Goal: Transaction & Acquisition: Purchase product/service

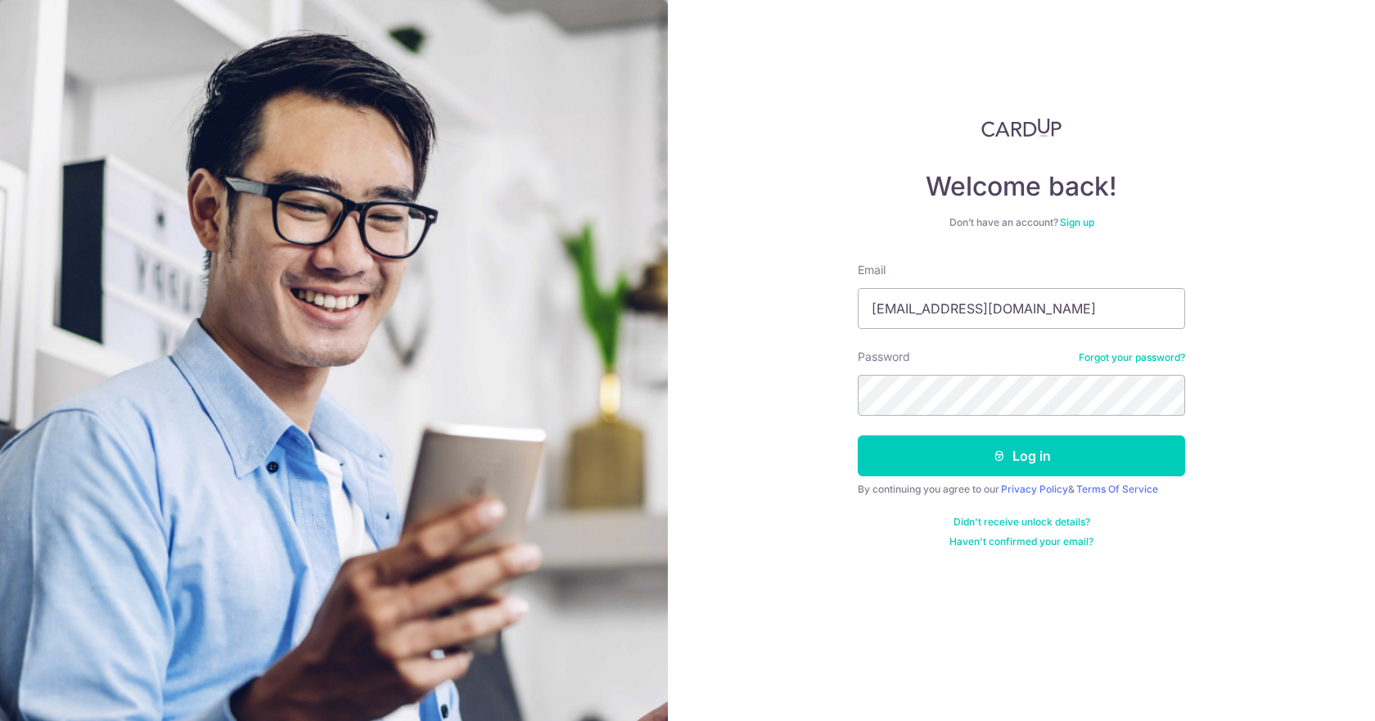
click at [921, 305] on input "yihui.low@gmail.com" at bounding box center [1020, 308] width 327 height 41
type input "eijihs@hotmail.com"
click at [857, 435] on button "Log in" at bounding box center [1020, 455] width 327 height 41
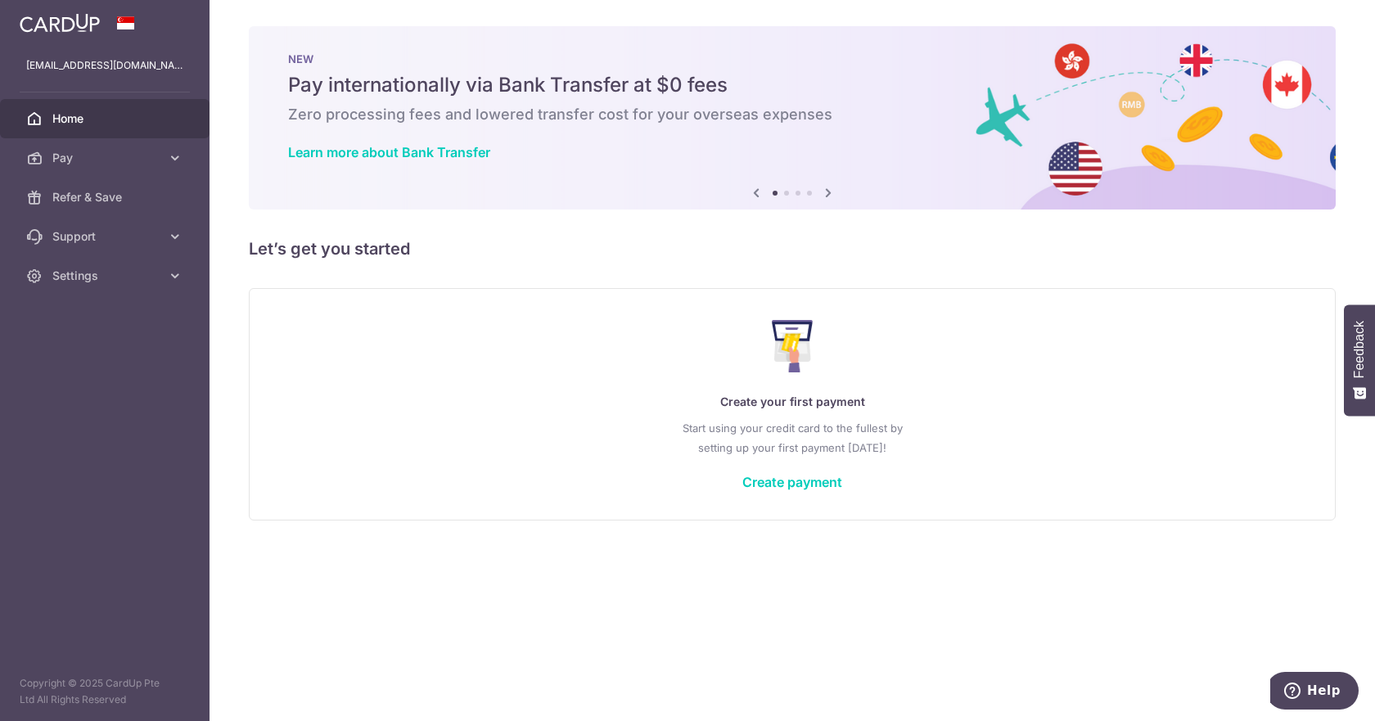
click at [702, 468] on div "Create your first payment Start using your credit card to the fullest by settin…" at bounding box center [792, 404] width 1046 height 194
click at [702, 489] on link "Create payment" at bounding box center [792, 482] width 100 height 16
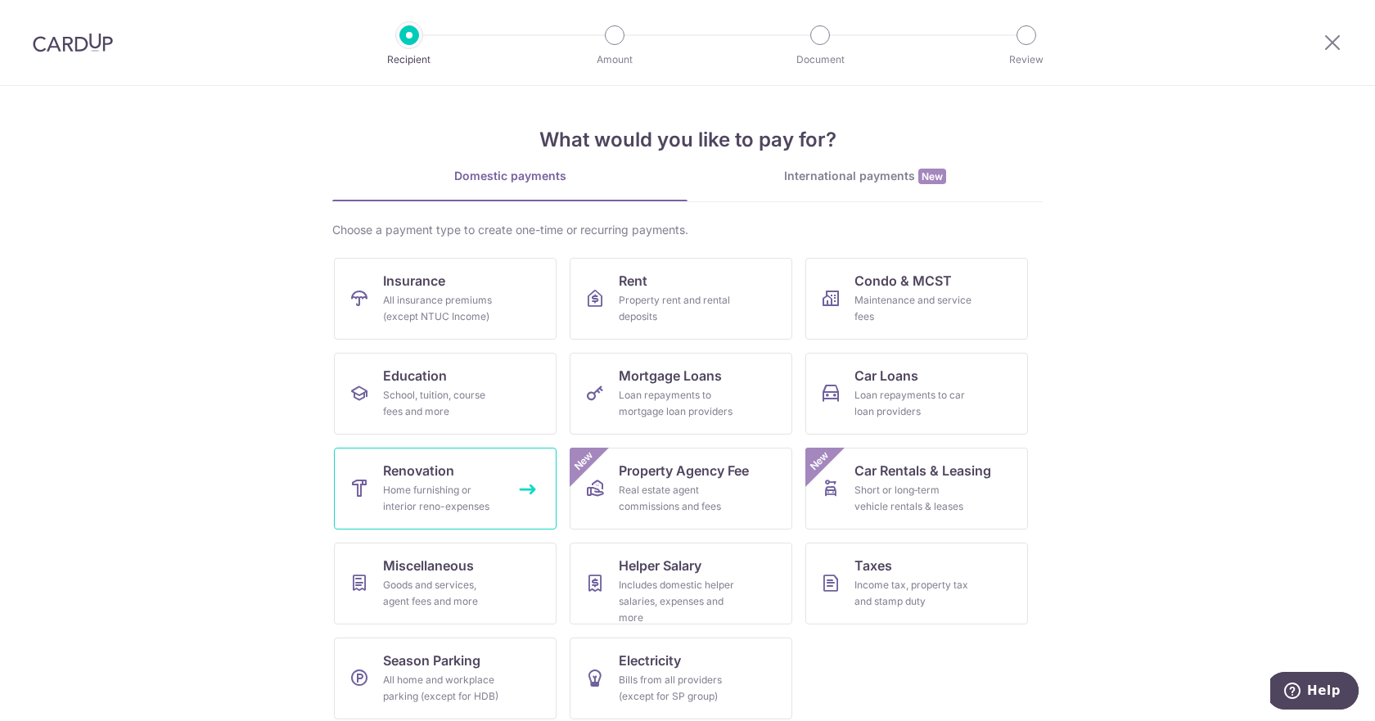
click at [452, 495] on div "Home furnishing or interior reno-expenses" at bounding box center [442, 498] width 118 height 33
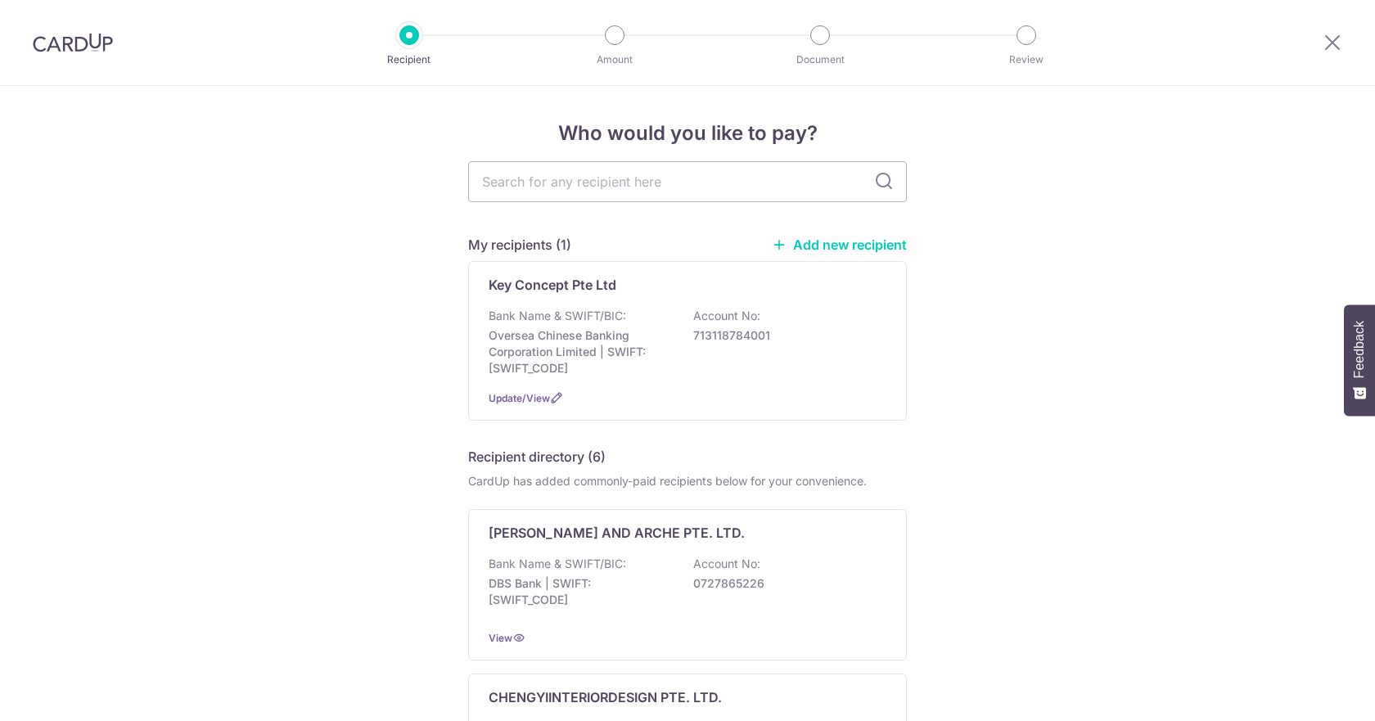
click at [542, 303] on div "Key Concept Pte Ltd Bank Name & SWIFT/BIC: Oversea Chinese Banking Corporation …" at bounding box center [687, 341] width 439 height 160
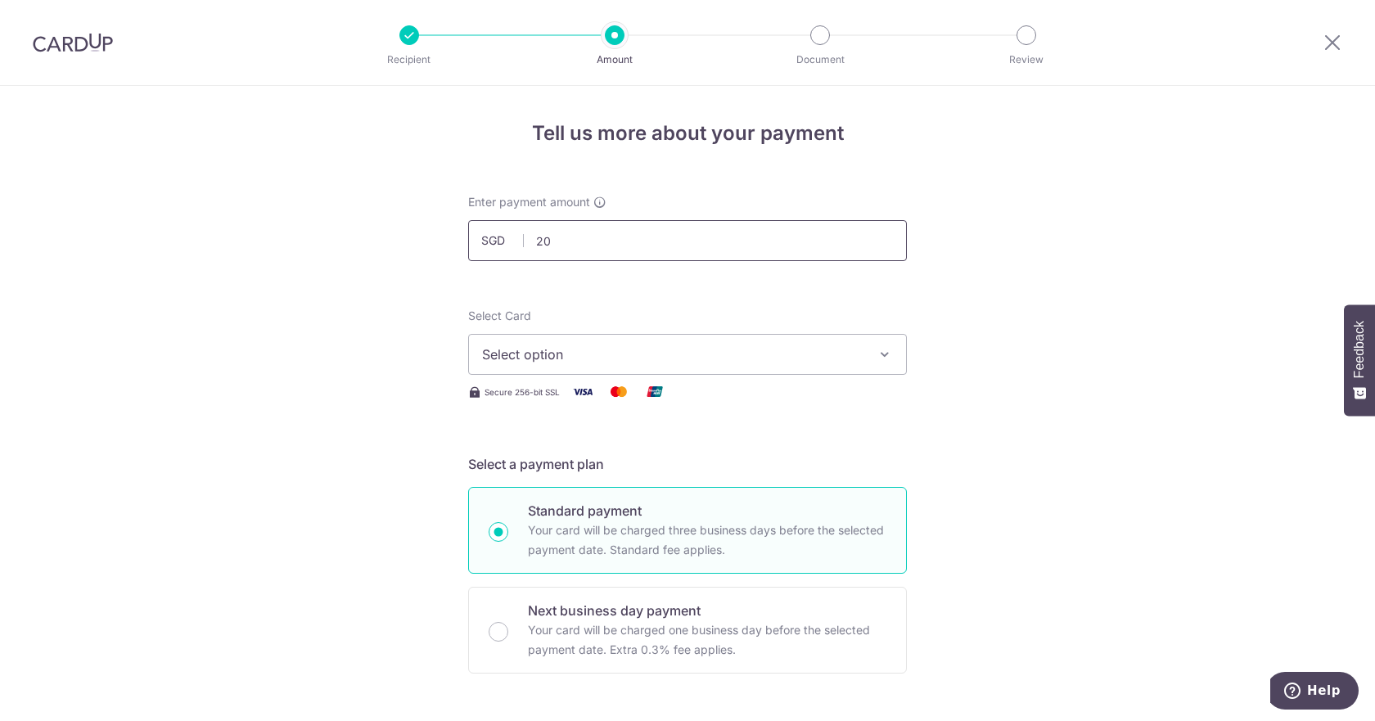
type input "2"
click button "Add Card" at bounding box center [0, 0] width 0 height 0
type input "5,000.00"
click at [816, 309] on div "Select Card Select option Add credit card Your Cards **** 6045" at bounding box center [687, 341] width 439 height 67
click at [776, 340] on button "Select option" at bounding box center [687, 354] width 439 height 41
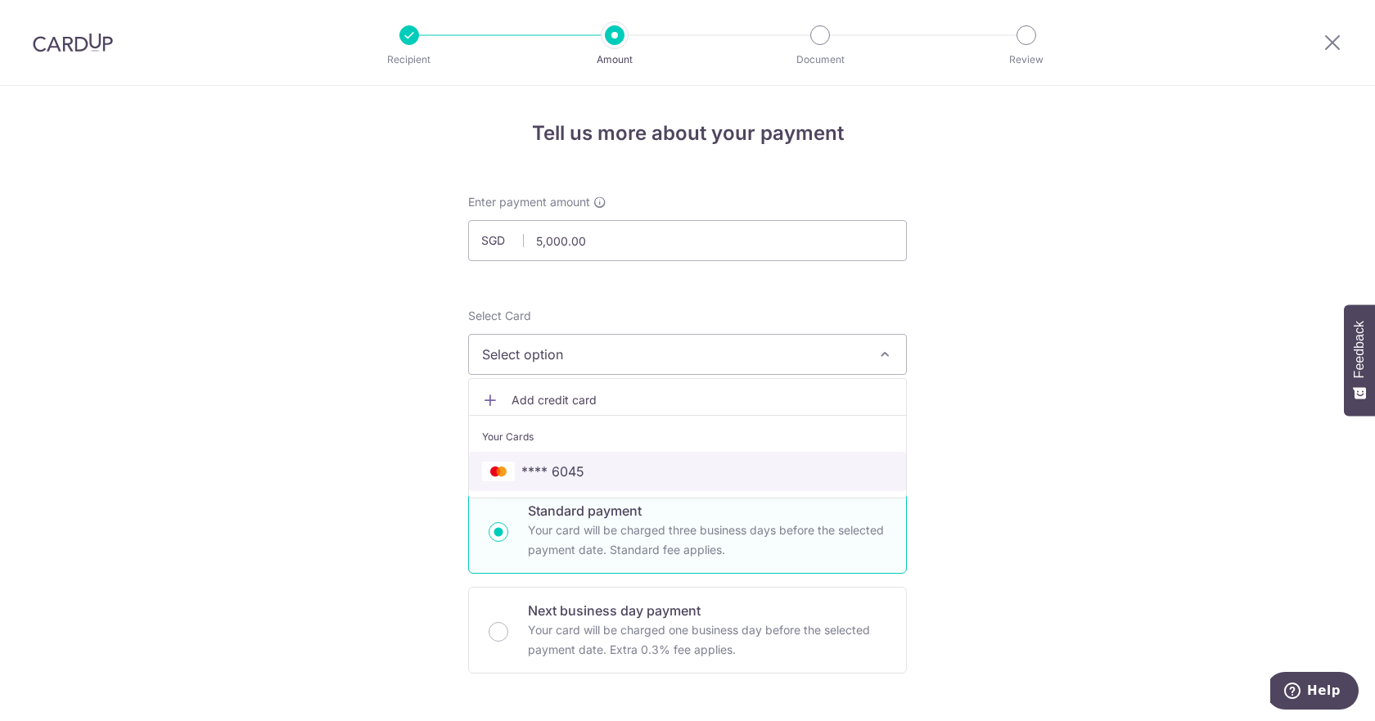
click at [578, 464] on span "**** 6045" at bounding box center [552, 471] width 63 height 20
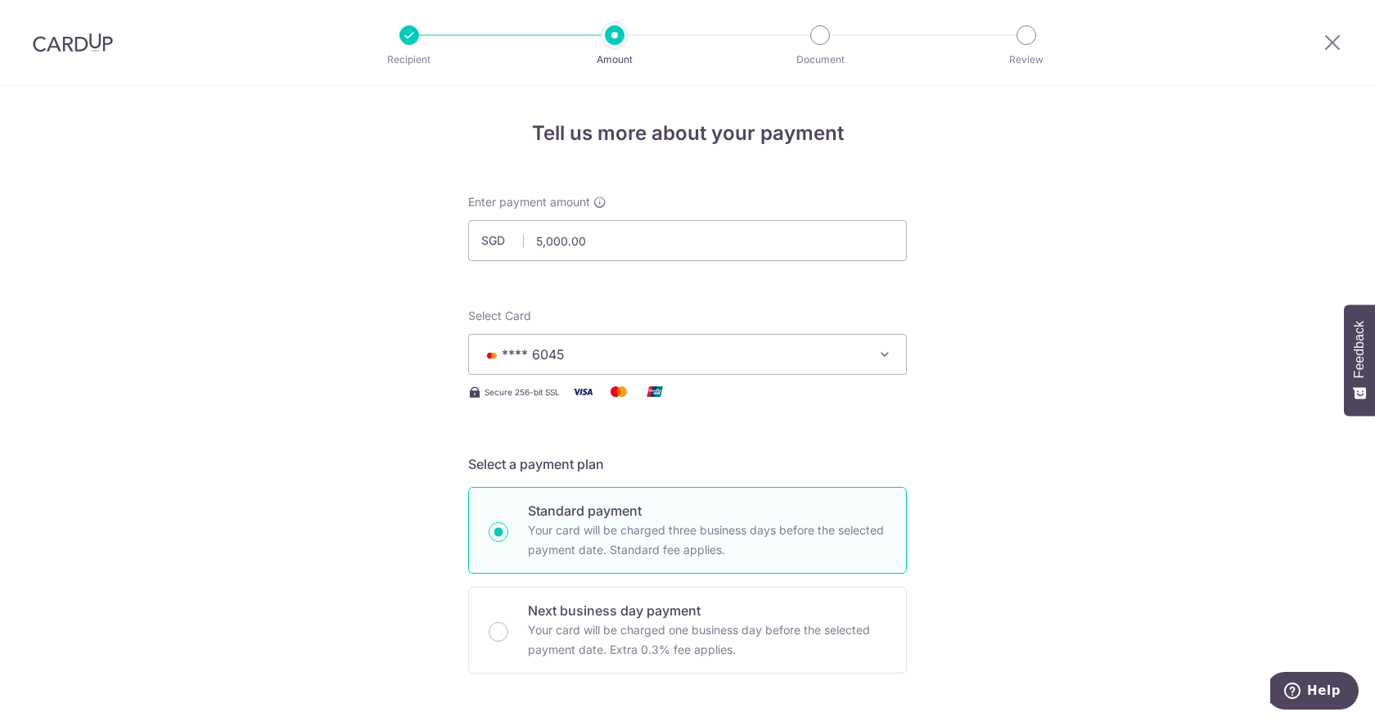
click at [644, 362] on span "**** 6045" at bounding box center [672, 354] width 381 height 20
click at [605, 412] on link "Add credit card" at bounding box center [687, 399] width 437 height 29
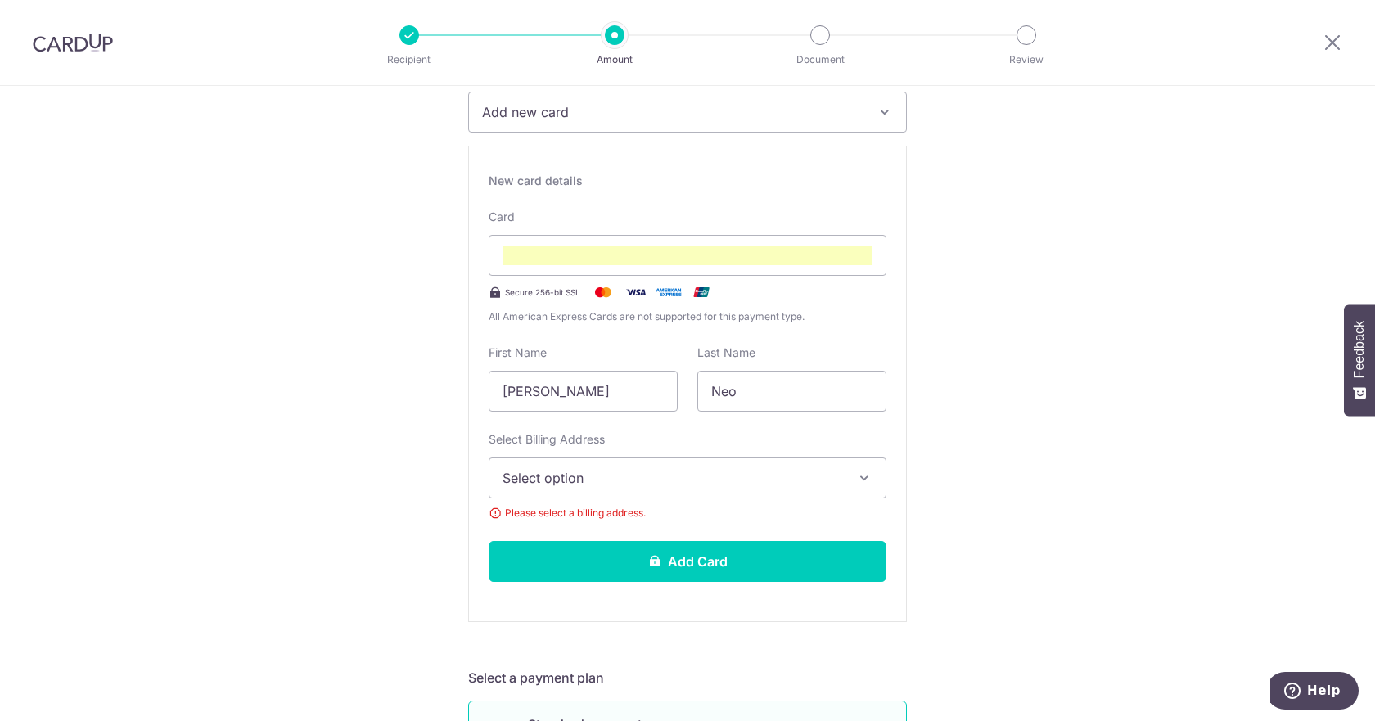
scroll to position [245, 0]
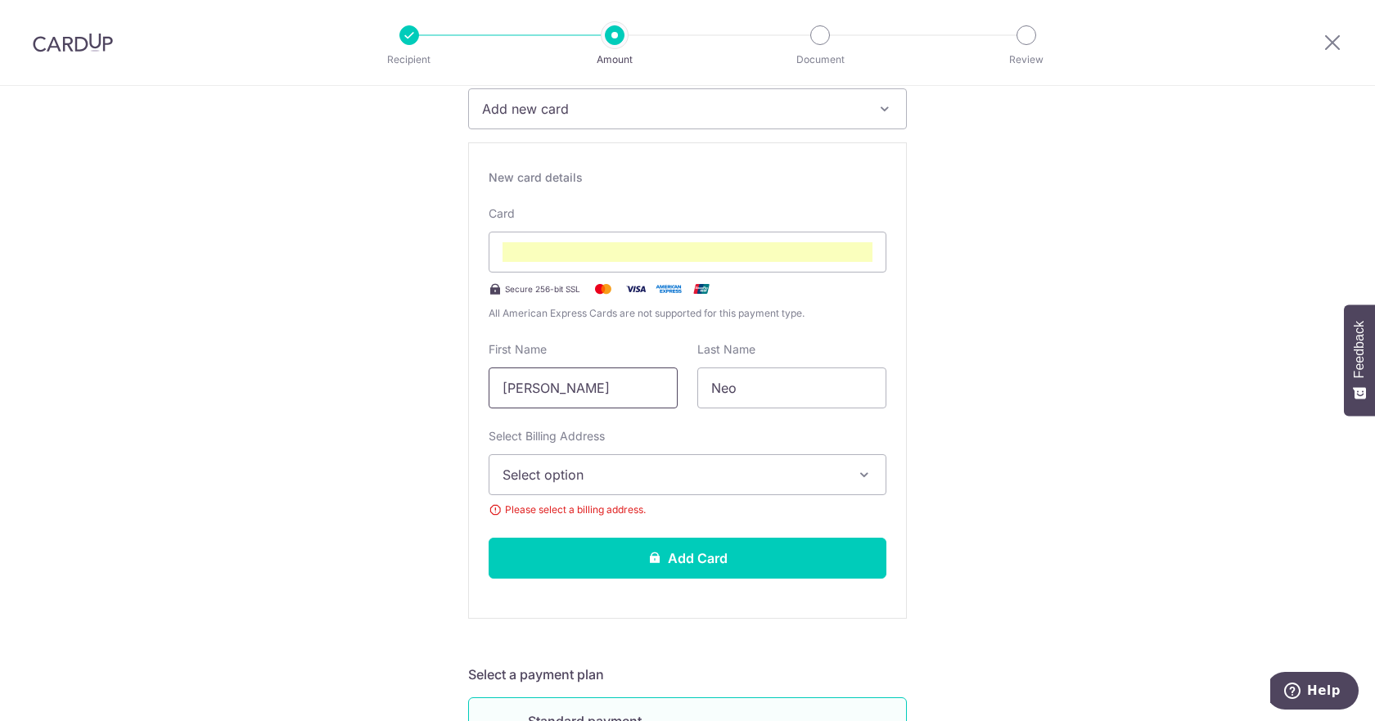
click at [579, 397] on input "[PERSON_NAME]" at bounding box center [582, 387] width 189 height 41
click at [579, 397] on input "Shi Jie" at bounding box center [582, 387] width 189 height 41
type input "Yihi"
type input "l"
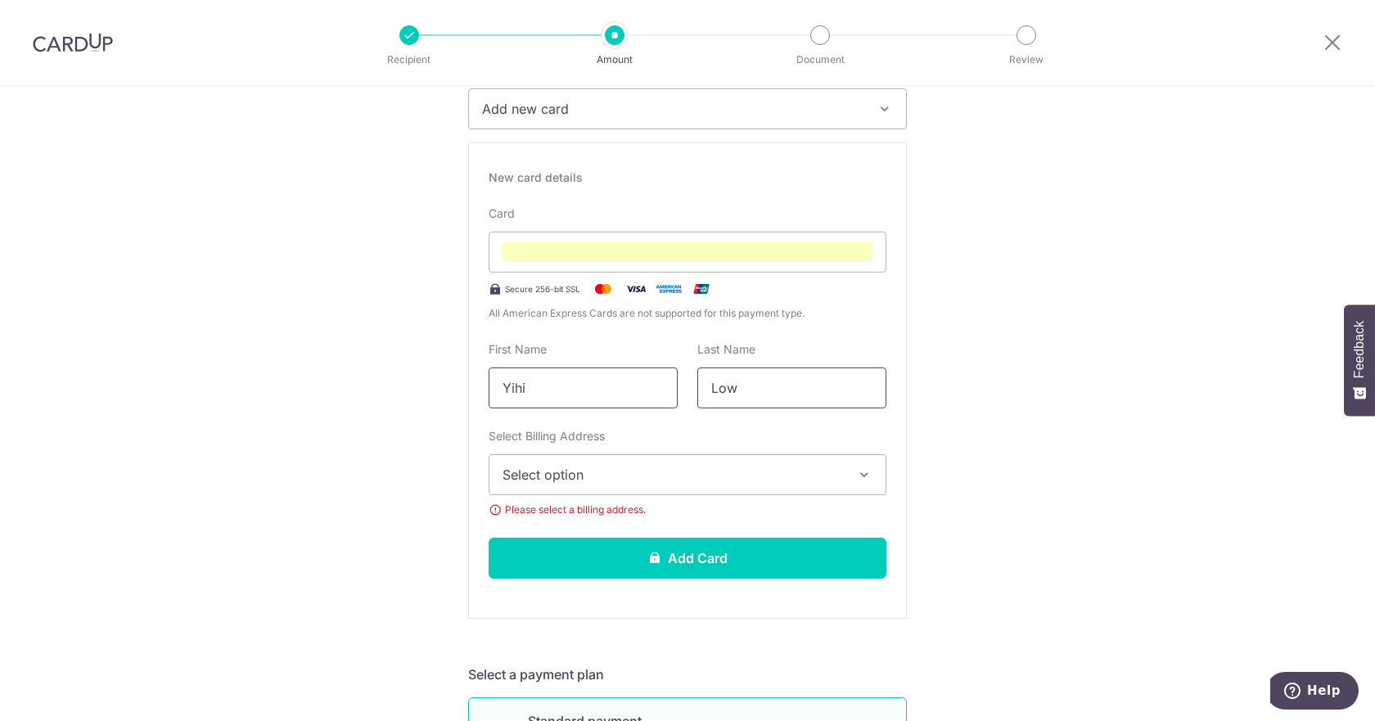
type input "Low"
click at [592, 386] on input "Yihi" at bounding box center [582, 387] width 189 height 41
type input "Yihui"
click at [515, 470] on span "Select option" at bounding box center [672, 475] width 340 height 20
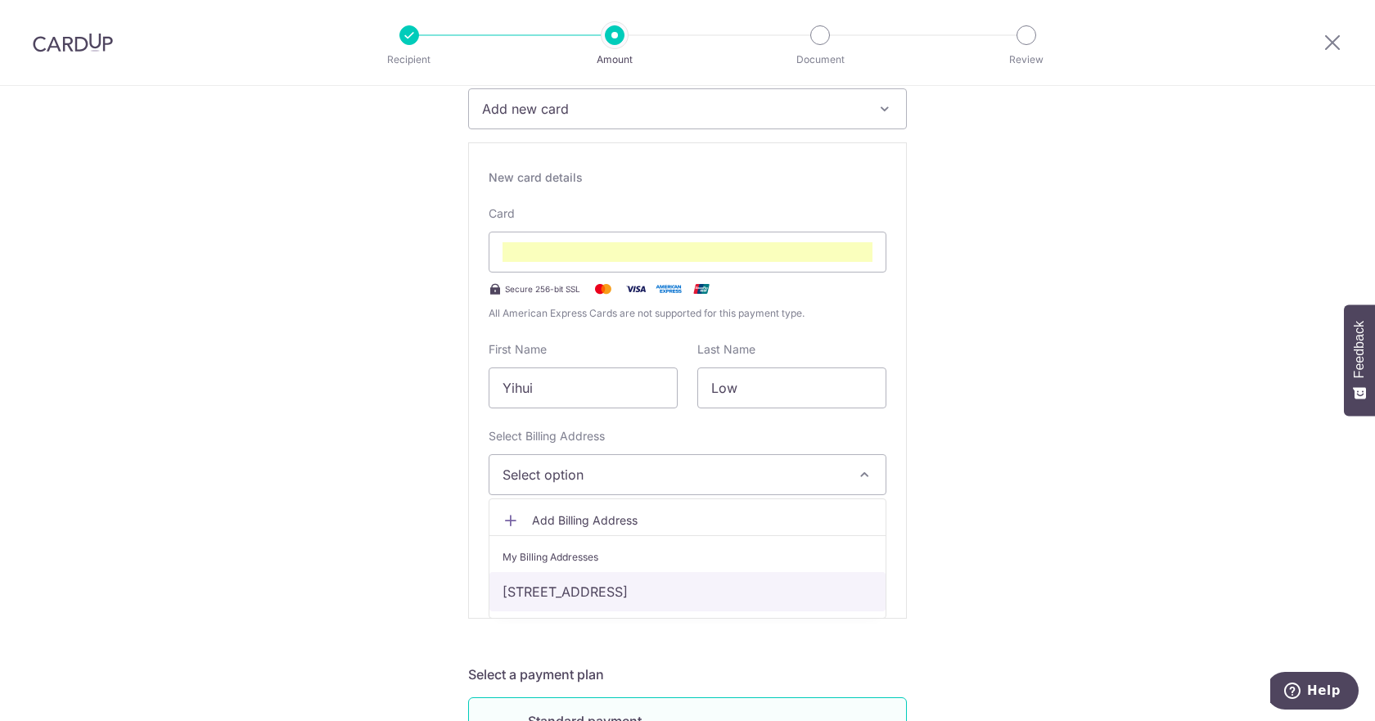
click at [558, 595] on link "[STREET_ADDRESS]" at bounding box center [687, 591] width 396 height 39
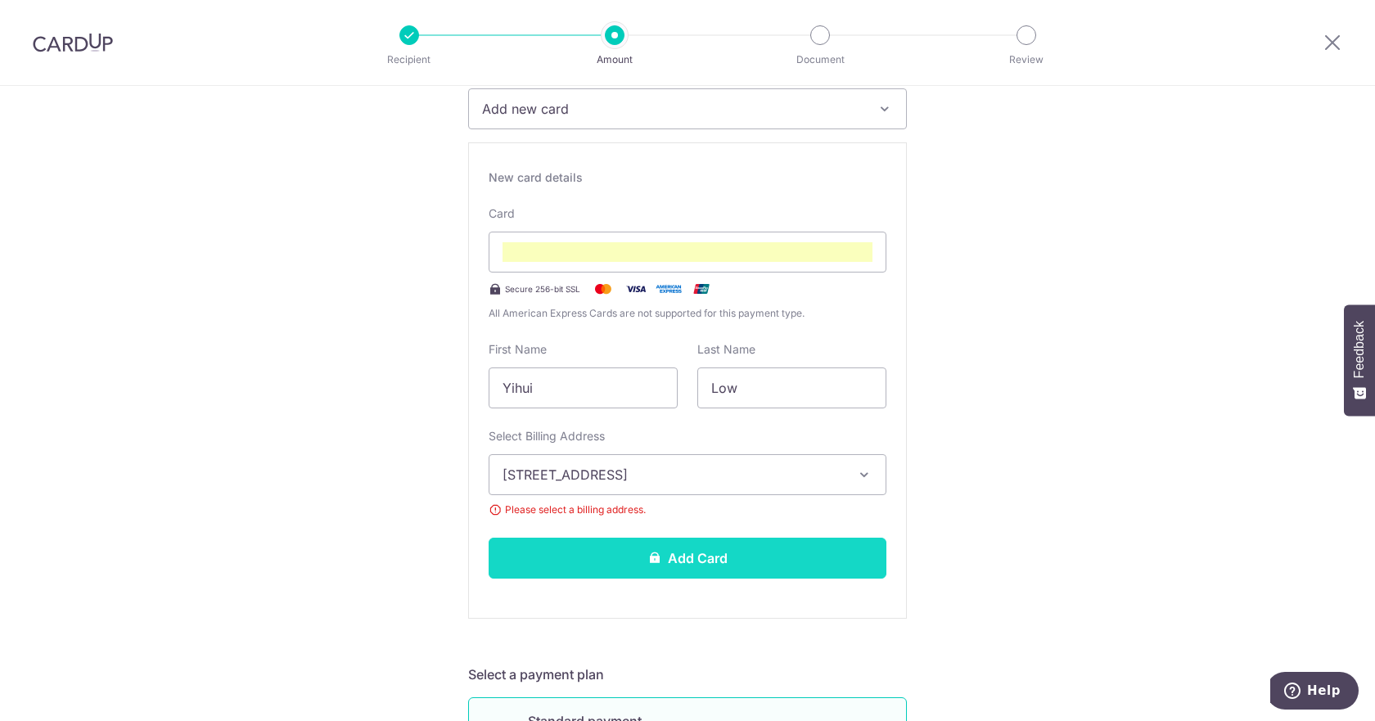
click at [774, 563] on button "Add Card" at bounding box center [687, 558] width 398 height 41
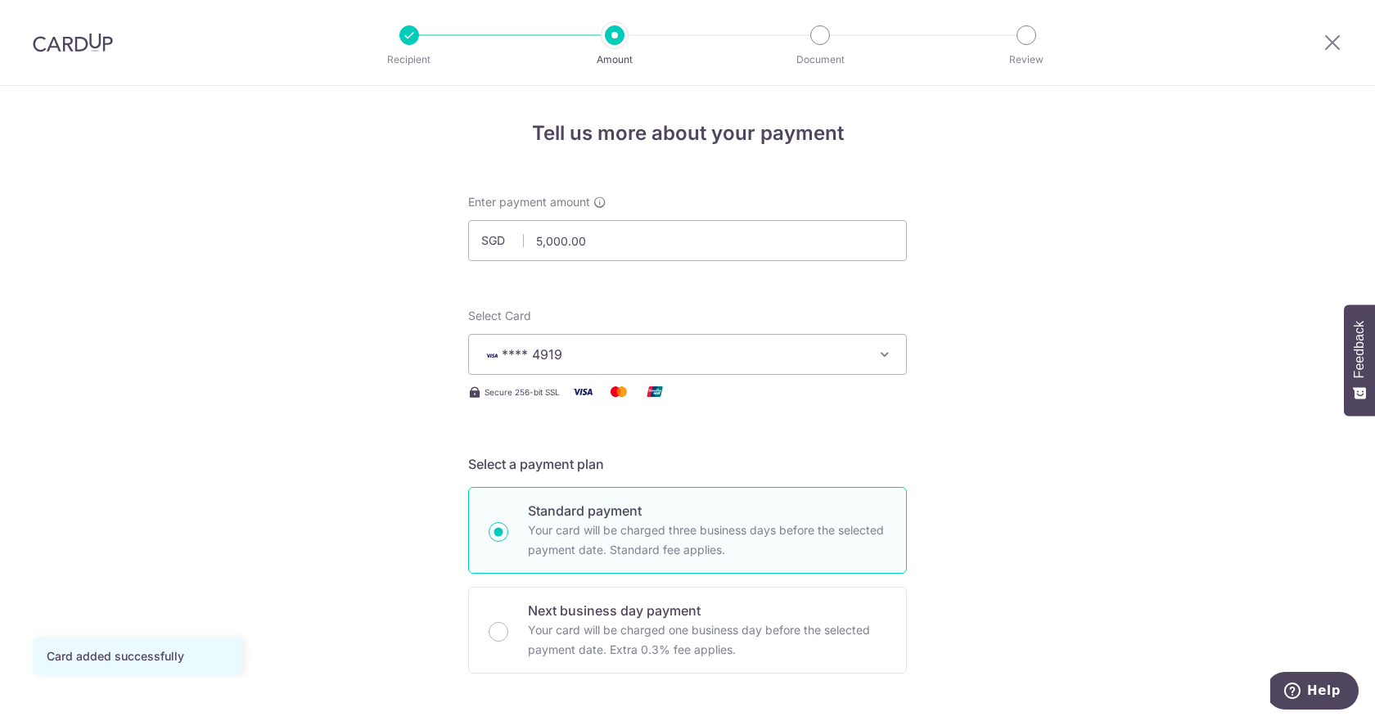
scroll to position [245, 0]
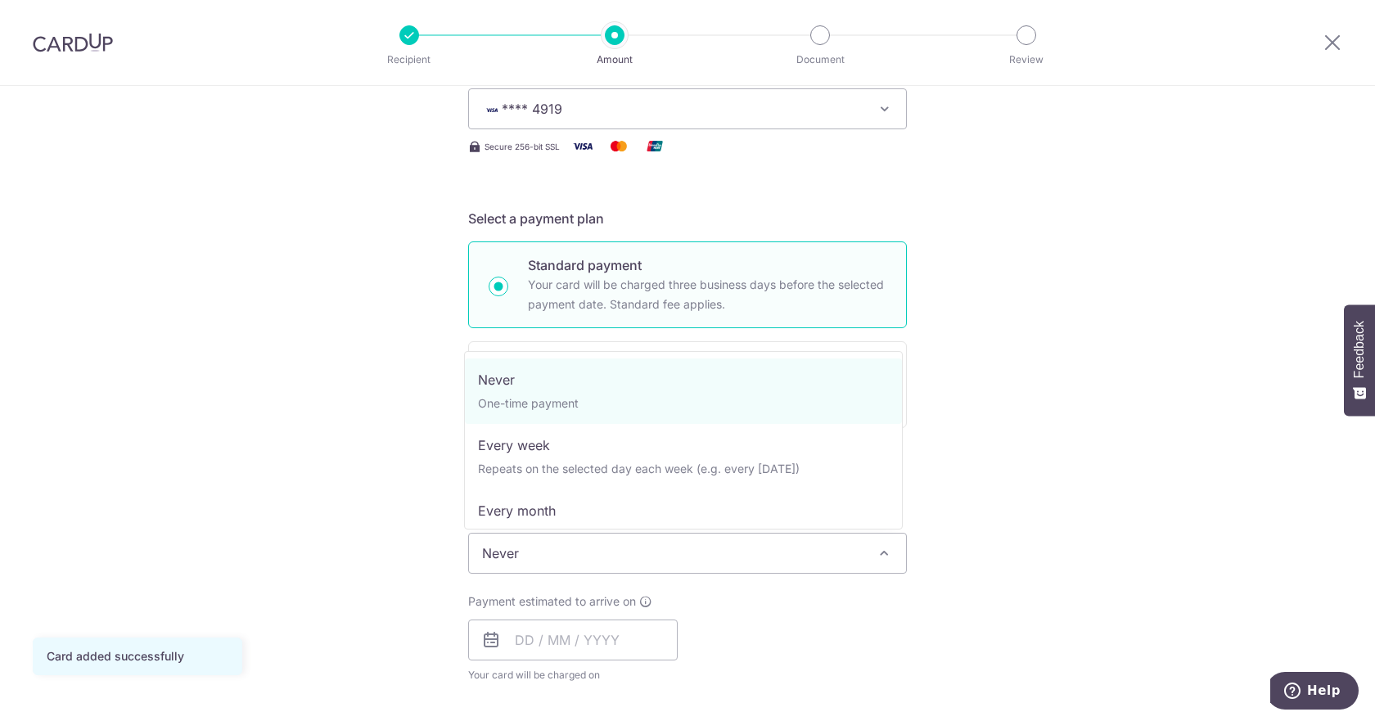
click at [812, 551] on span "Never" at bounding box center [687, 552] width 437 height 39
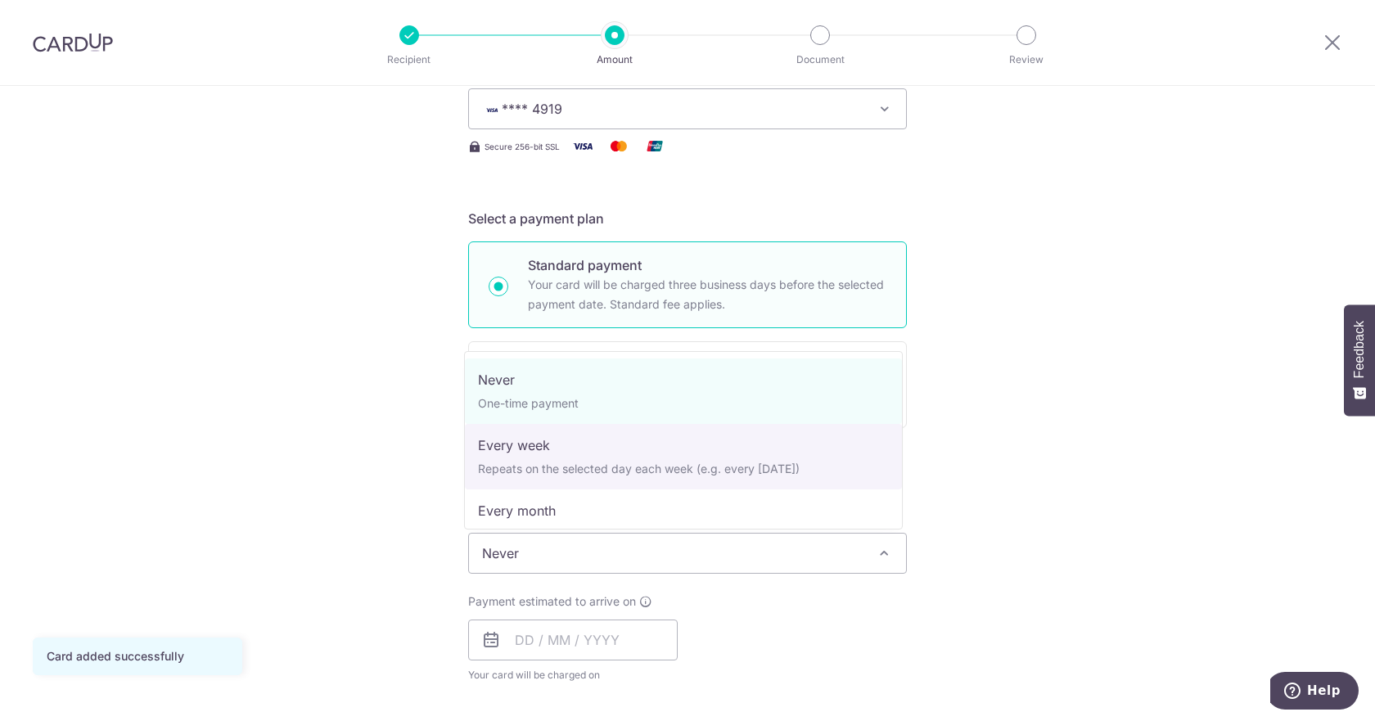
select select "2"
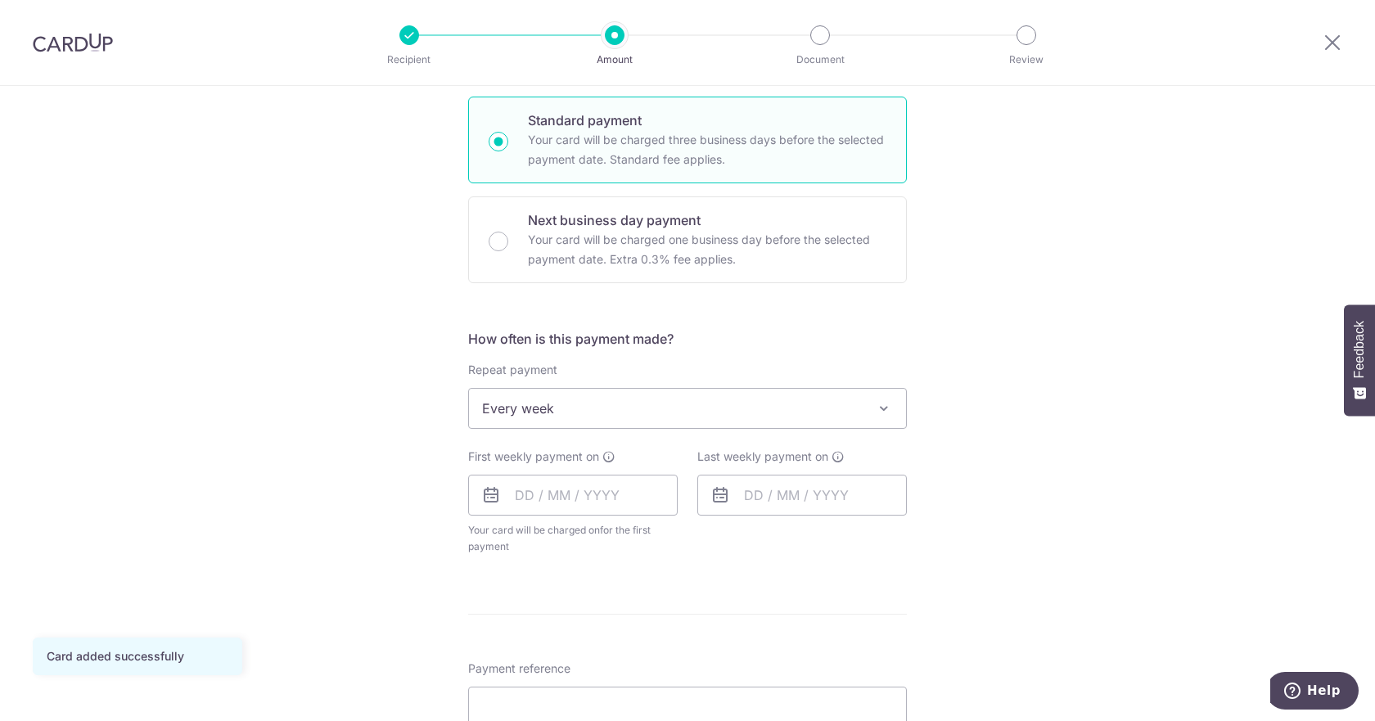
scroll to position [409, 0]
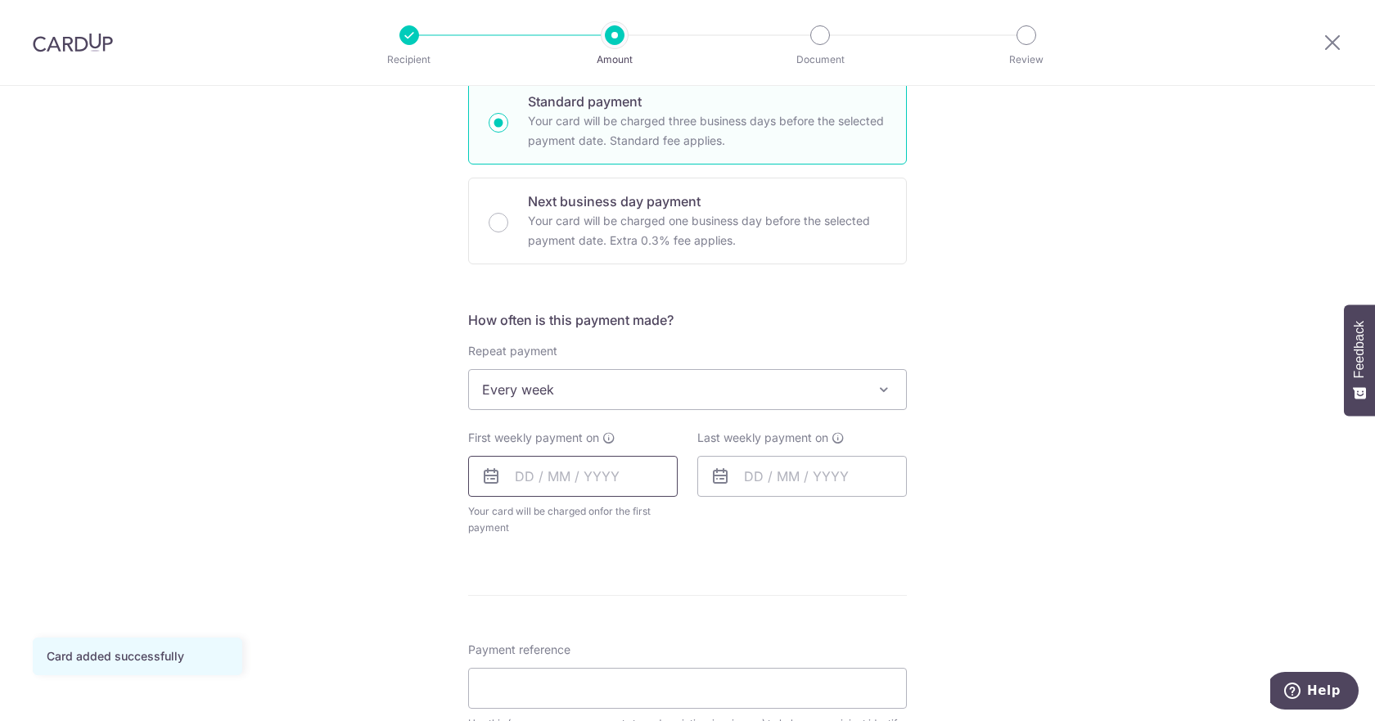
click at [505, 474] on input "text" at bounding box center [572, 476] width 209 height 41
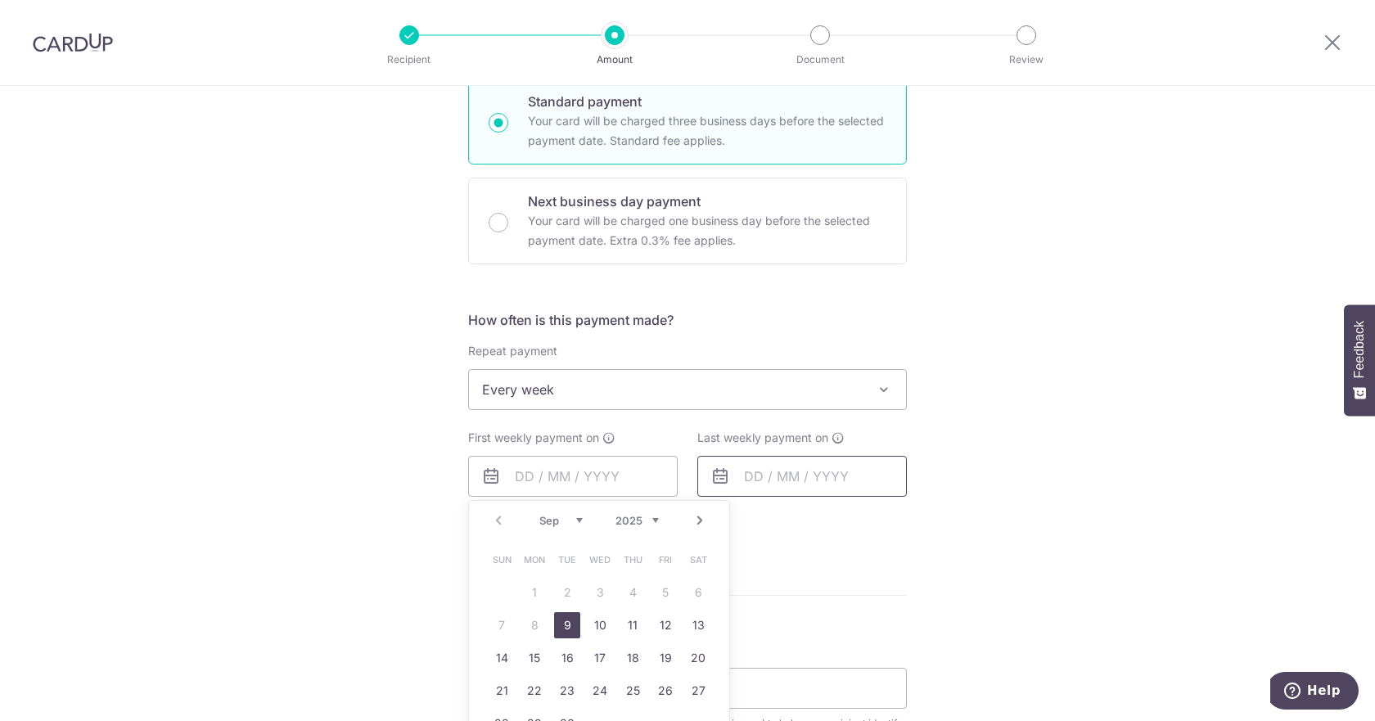
drag, startPoint x: 563, startPoint y: 618, endPoint x: 793, endPoint y: 489, distance: 263.4
click at [563, 618] on link "9" at bounding box center [567, 625] width 26 height 26
type input "[DATE]"
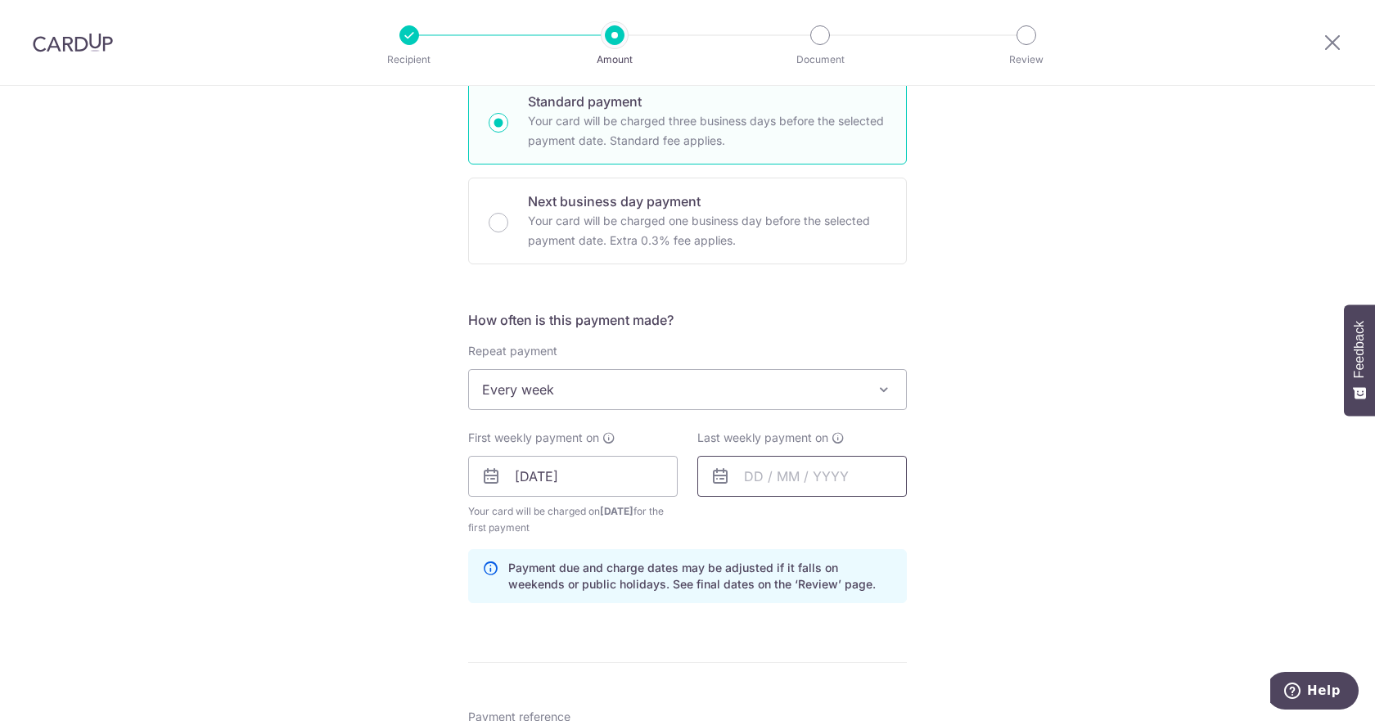
click at [738, 477] on input "text" at bounding box center [801, 476] width 209 height 41
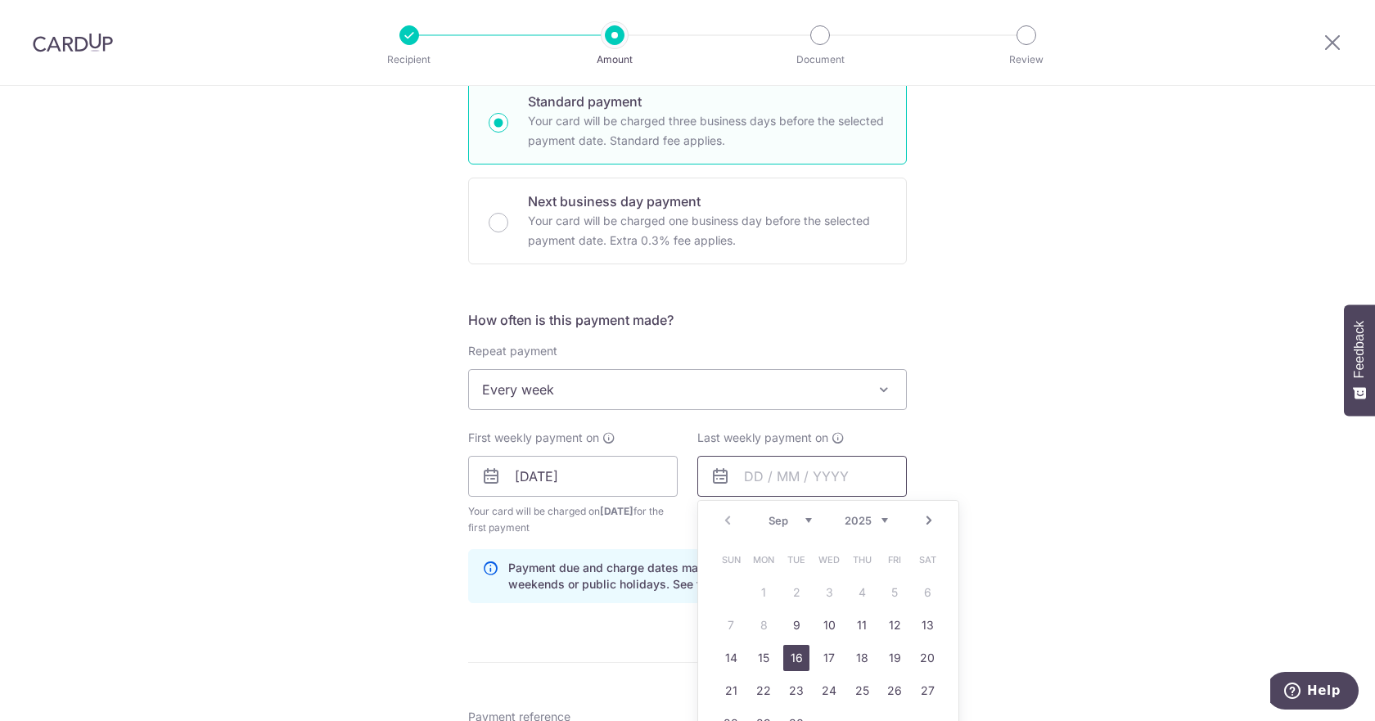
scroll to position [491, 0]
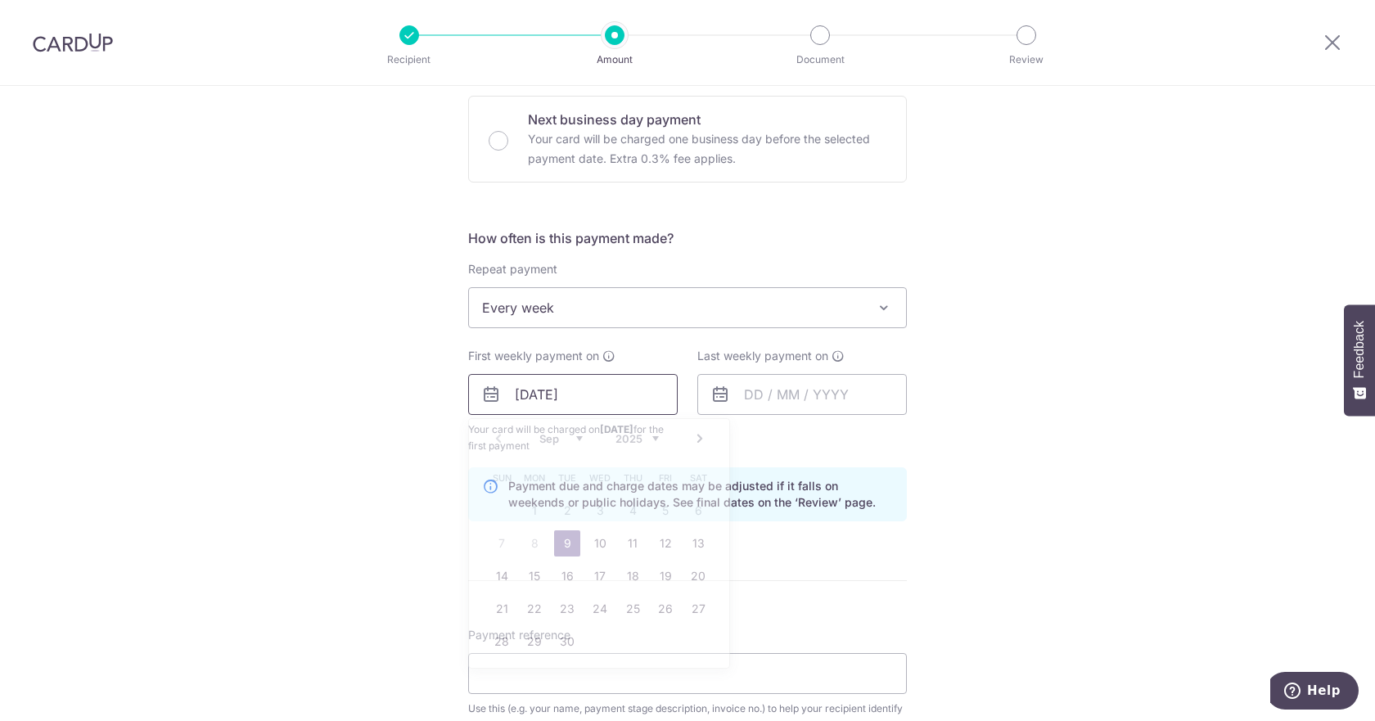
click at [627, 383] on input "[DATE]" at bounding box center [572, 394] width 209 height 41
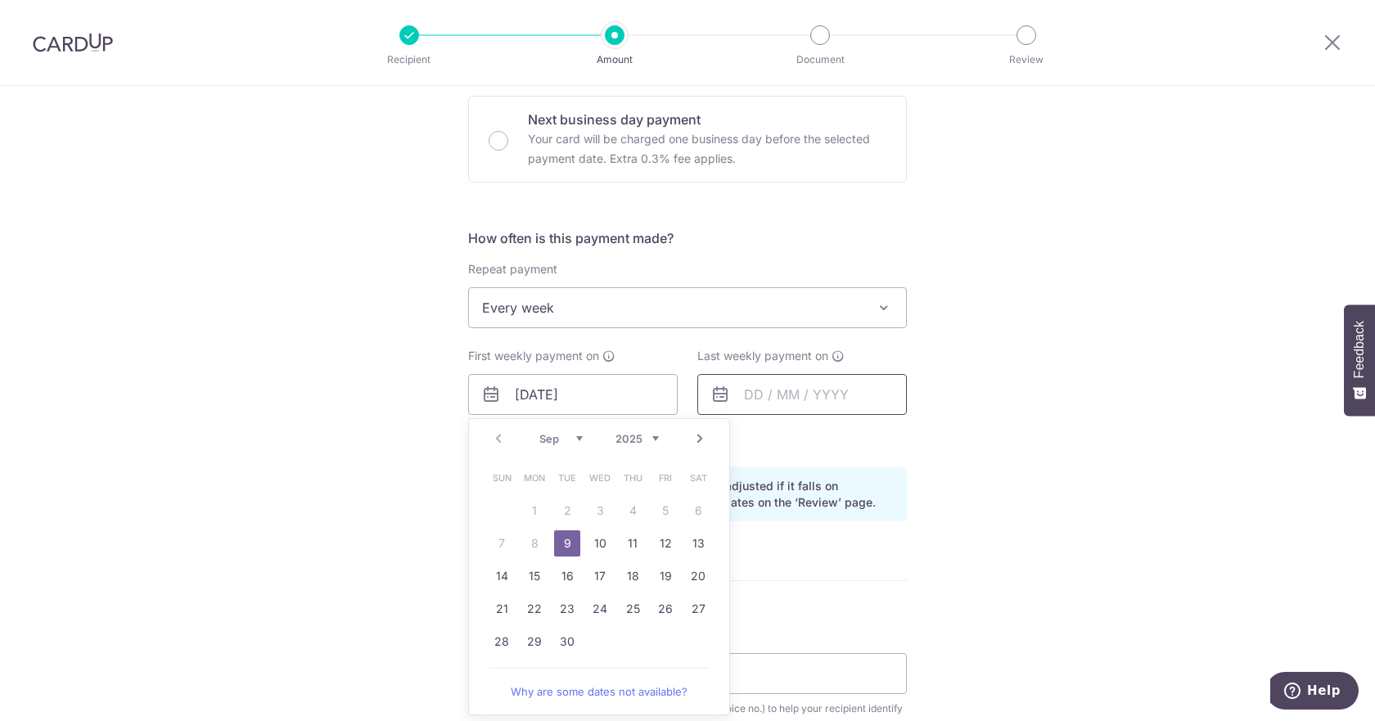
click at [759, 387] on input "text" at bounding box center [801, 394] width 209 height 41
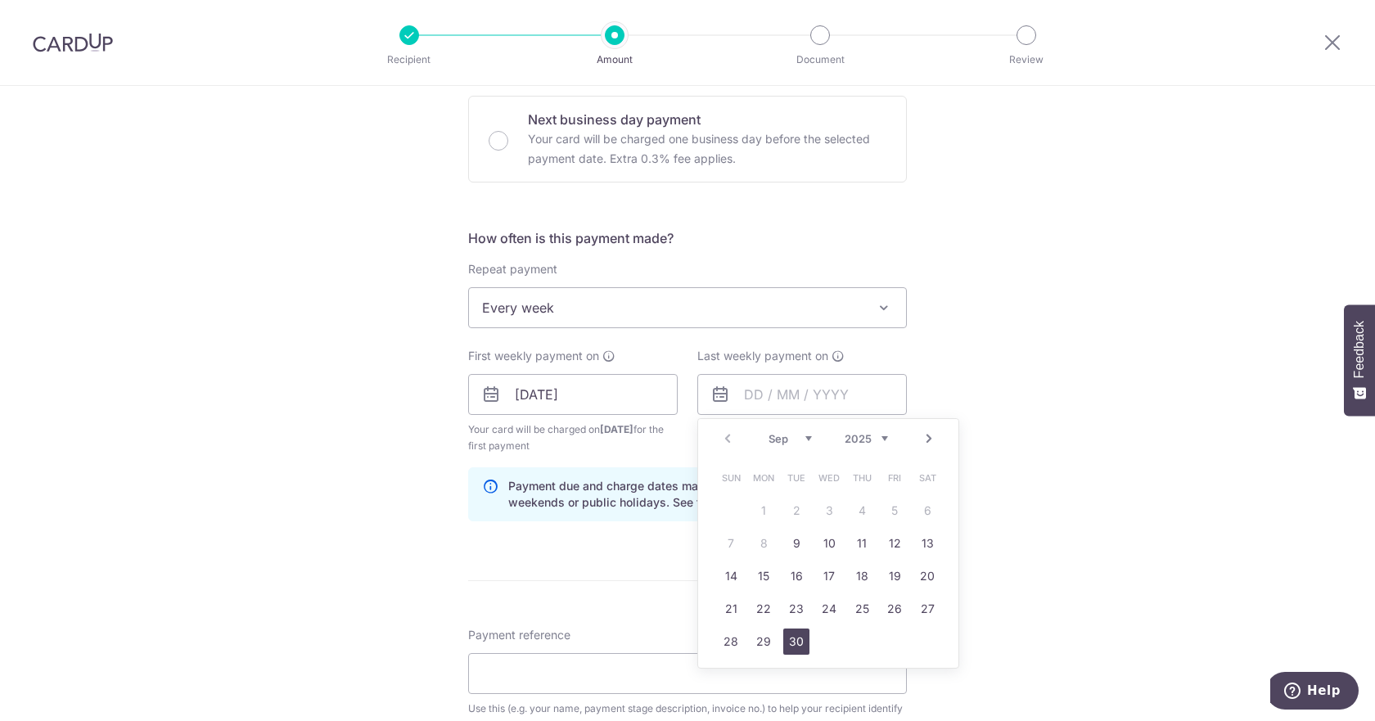
click at [790, 644] on link "30" at bounding box center [796, 641] width 26 height 26
type input "[DATE]"
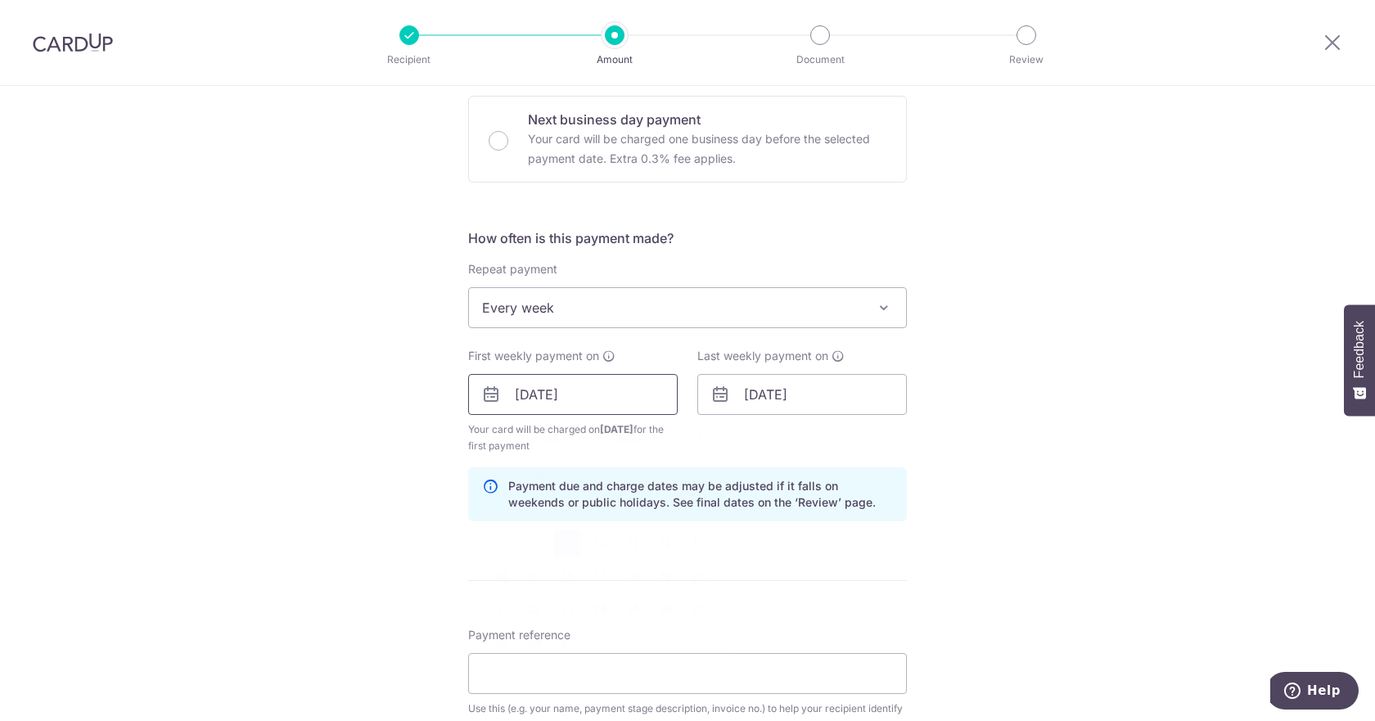
click at [605, 403] on input "[DATE]" at bounding box center [572, 394] width 209 height 41
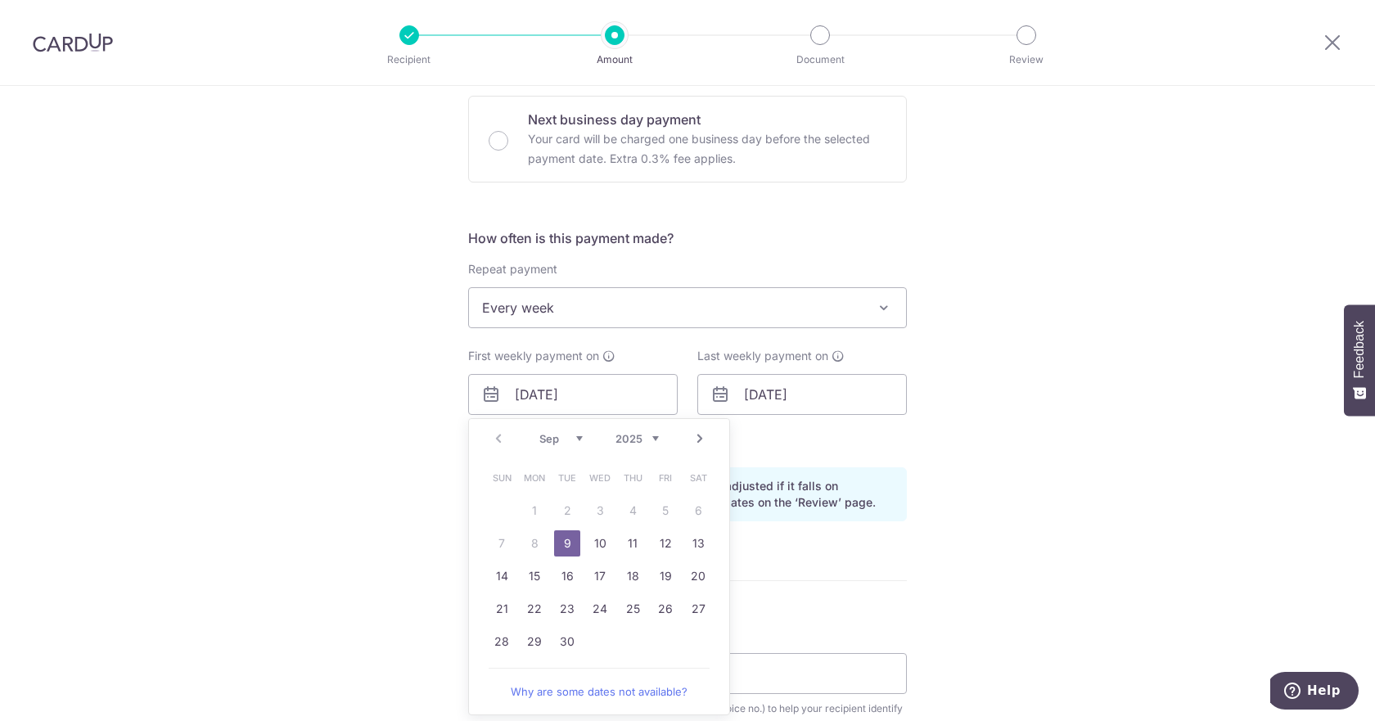
click at [867, 528] on div "How often is this payment made? Repeat payment Never Every week Every month Eve…" at bounding box center [687, 381] width 439 height 306
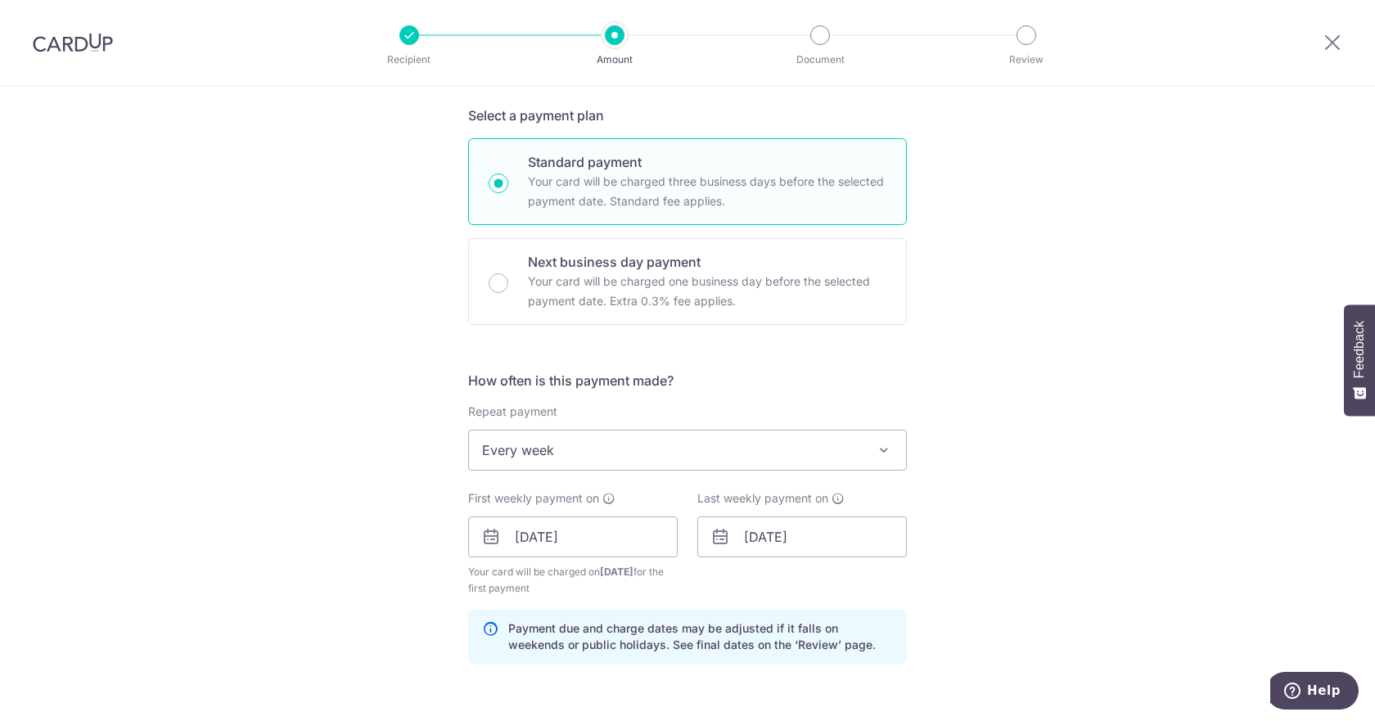
scroll to position [82, 0]
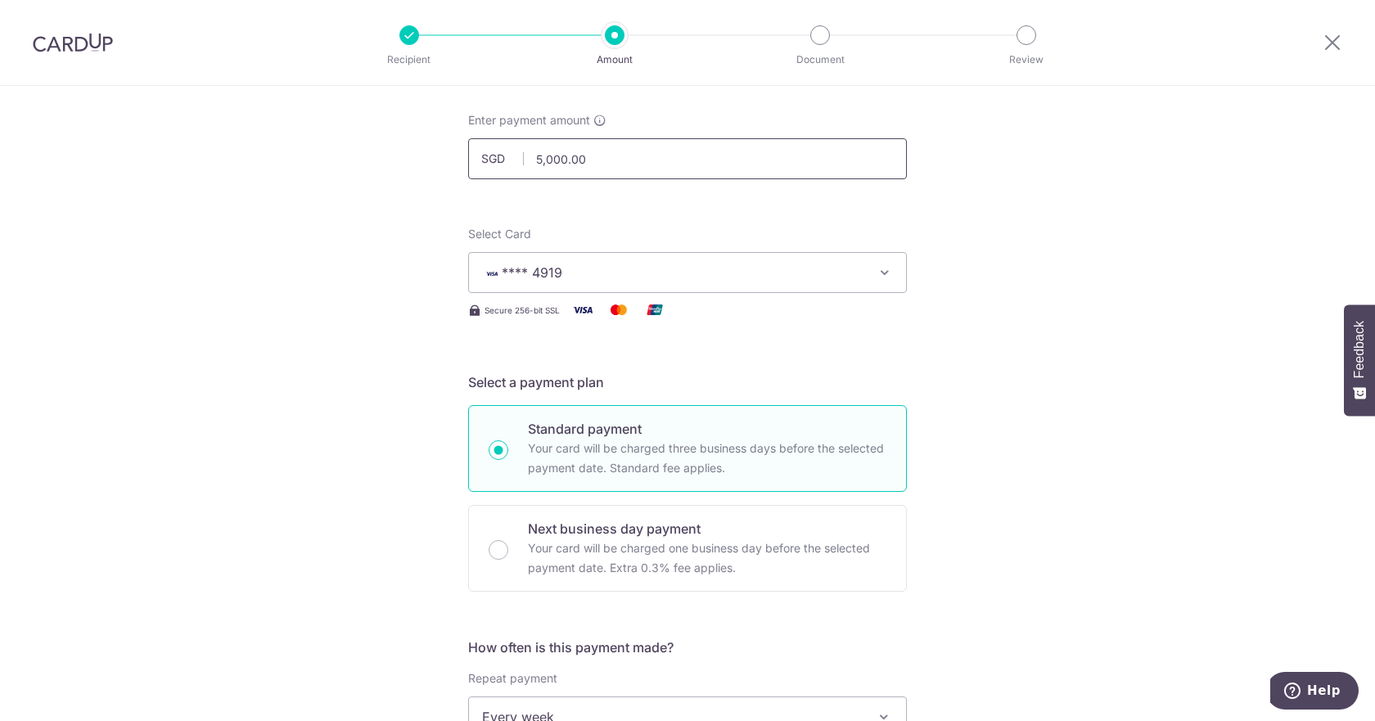
click at [557, 165] on input "5,000.00" at bounding box center [687, 158] width 439 height 41
type input "8,000.00"
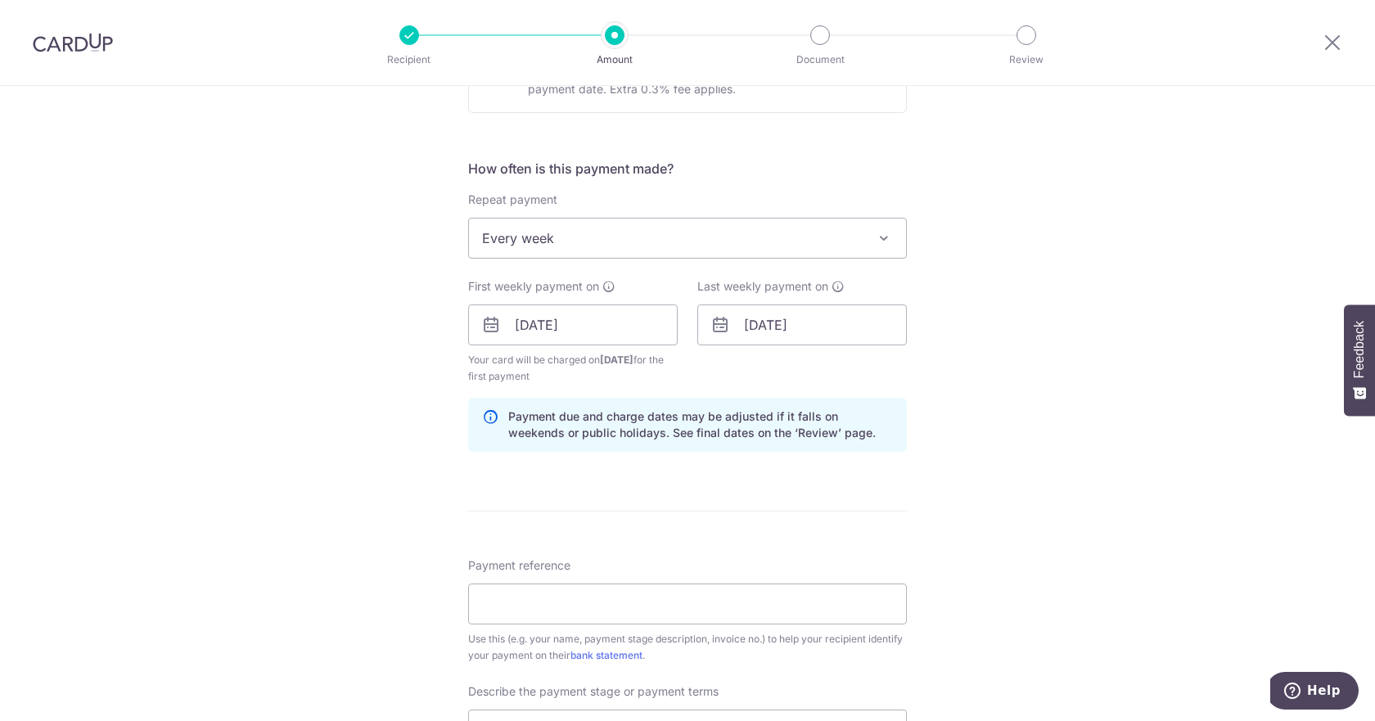
scroll to position [655, 0]
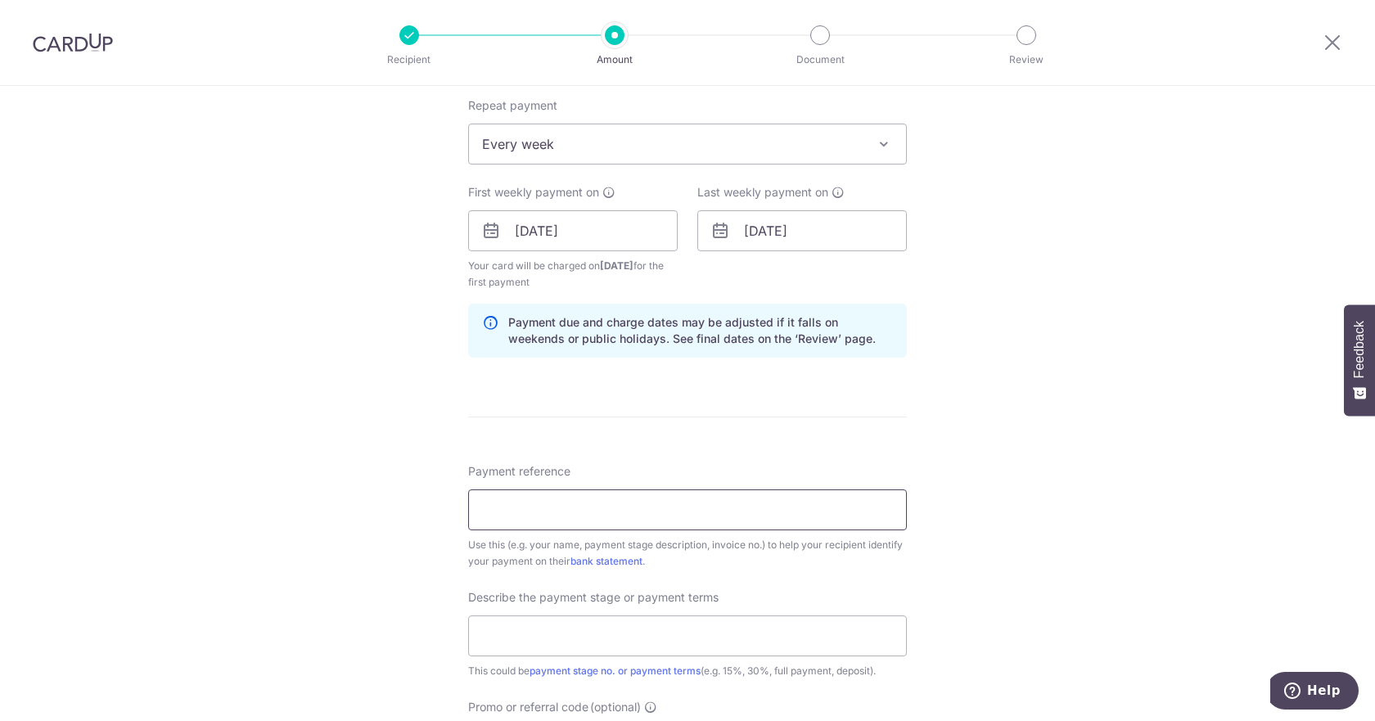
click at [527, 526] on input "Payment reference" at bounding box center [687, 509] width 439 height 41
type input "LOW YI HUI - MEGAN"
drag, startPoint x: 670, startPoint y: 637, endPoint x: 670, endPoint y: 617, distance: 20.5
click at [670, 637] on input "text" at bounding box center [687, 635] width 439 height 41
type input "40% - Second Payment"
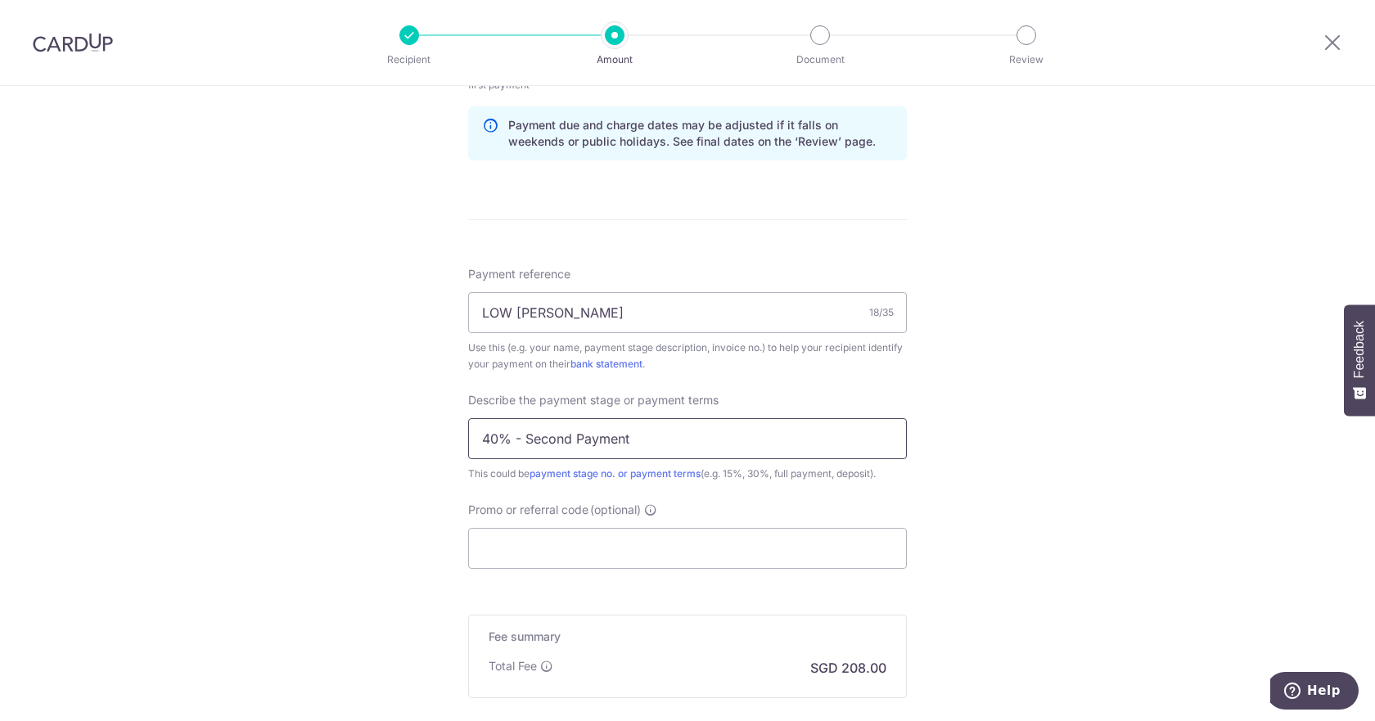
scroll to position [900, 0]
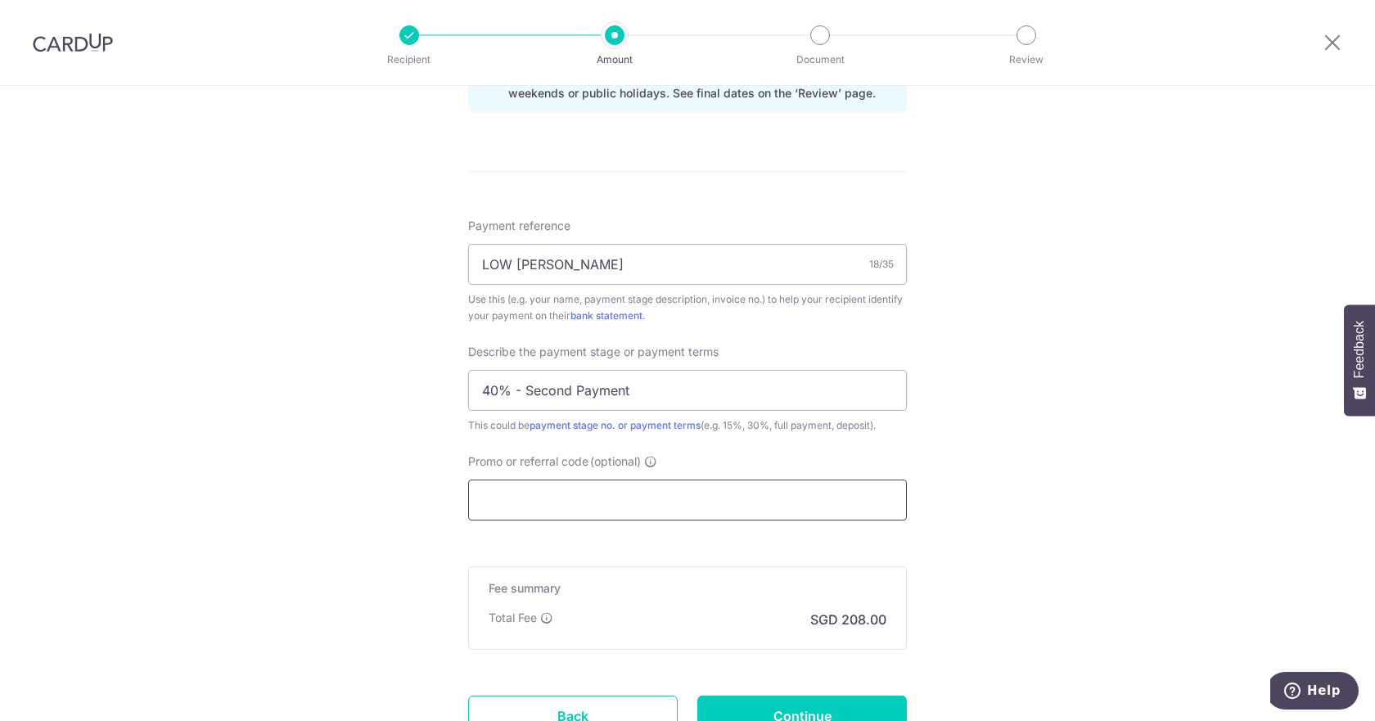
click at [614, 502] on input "Promo or referral code (optional)" at bounding box center [687, 499] width 439 height 41
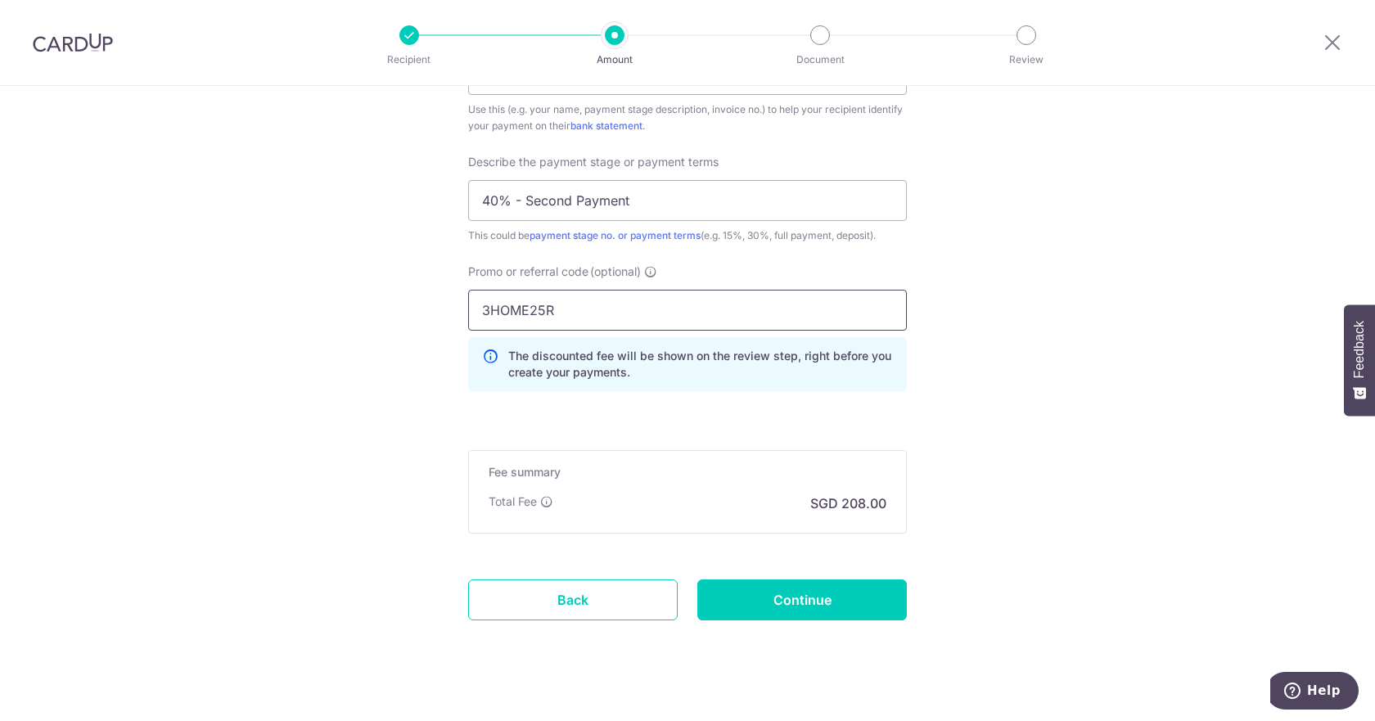
scroll to position [1112, 0]
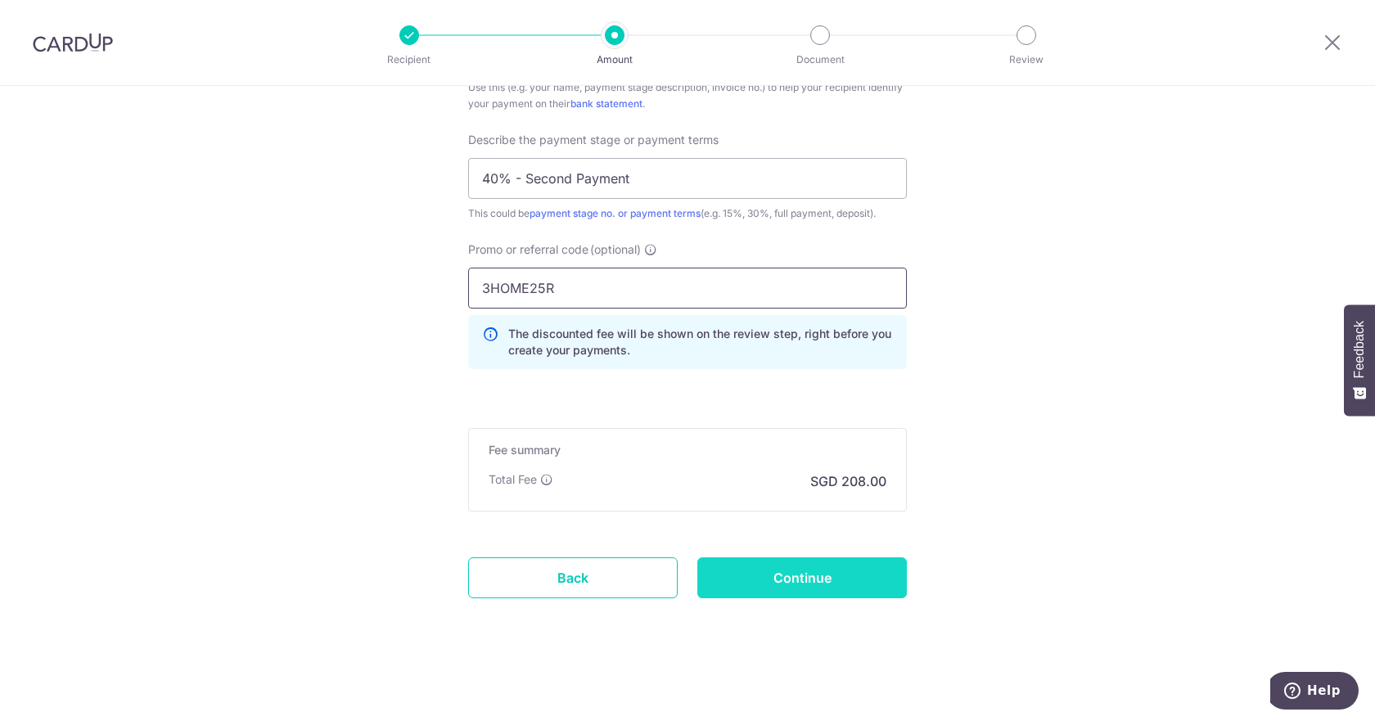
type input "3HOME25R"
click at [870, 573] on input "Continue" at bounding box center [801, 577] width 209 height 41
type input "Create Schedule"
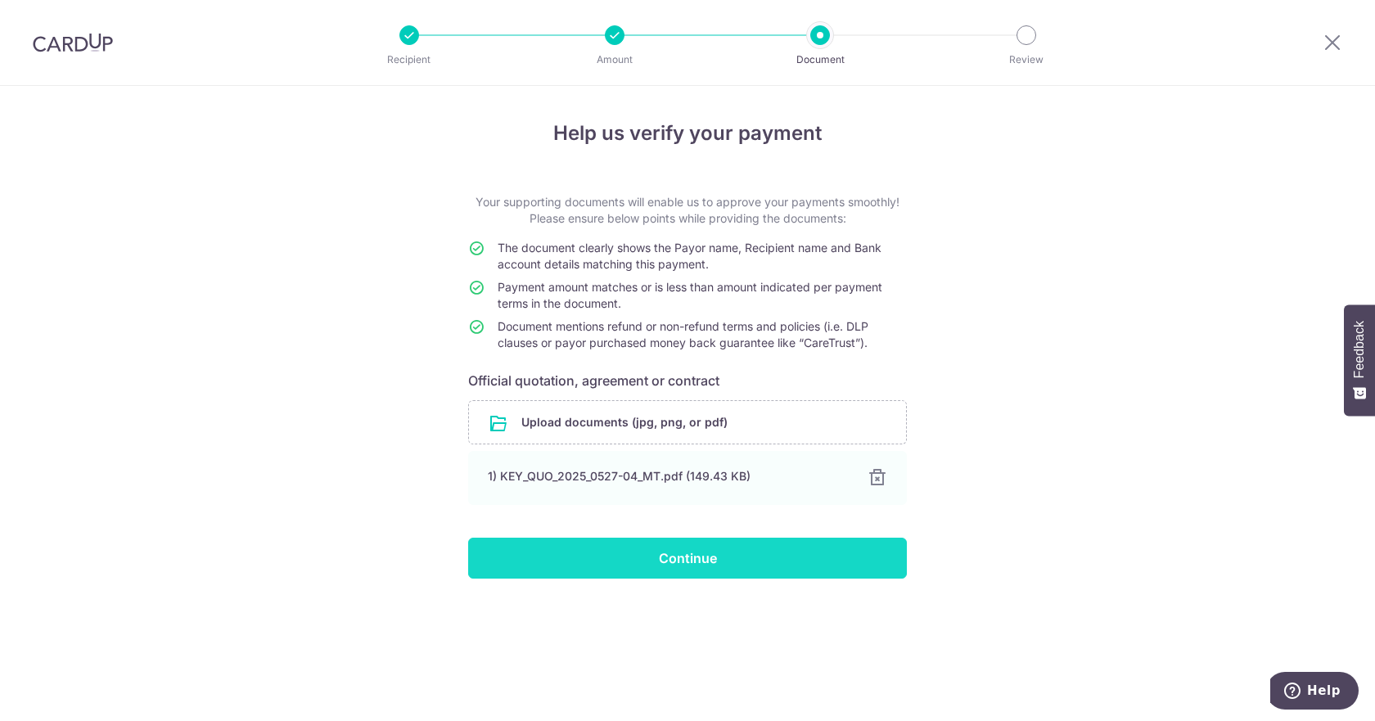
click at [667, 548] on input "Continue" at bounding box center [687, 558] width 439 height 41
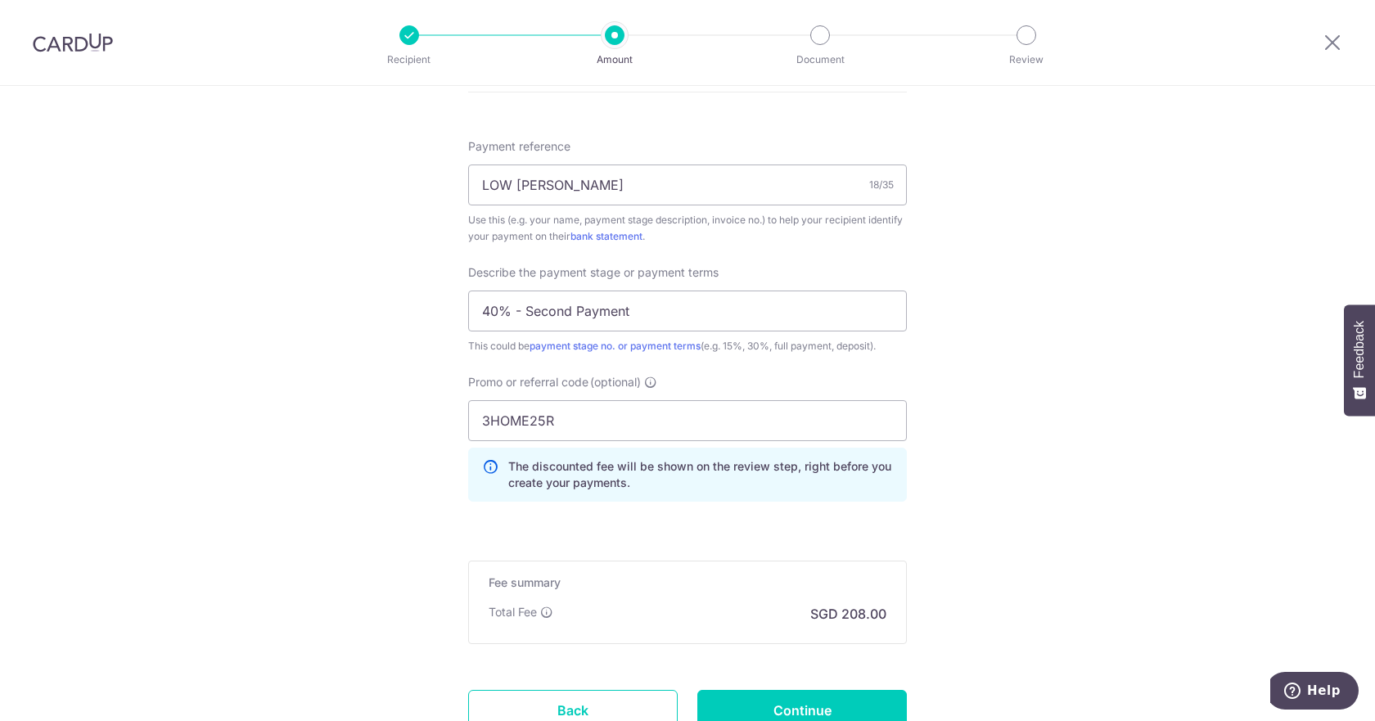
scroll to position [1028, 0]
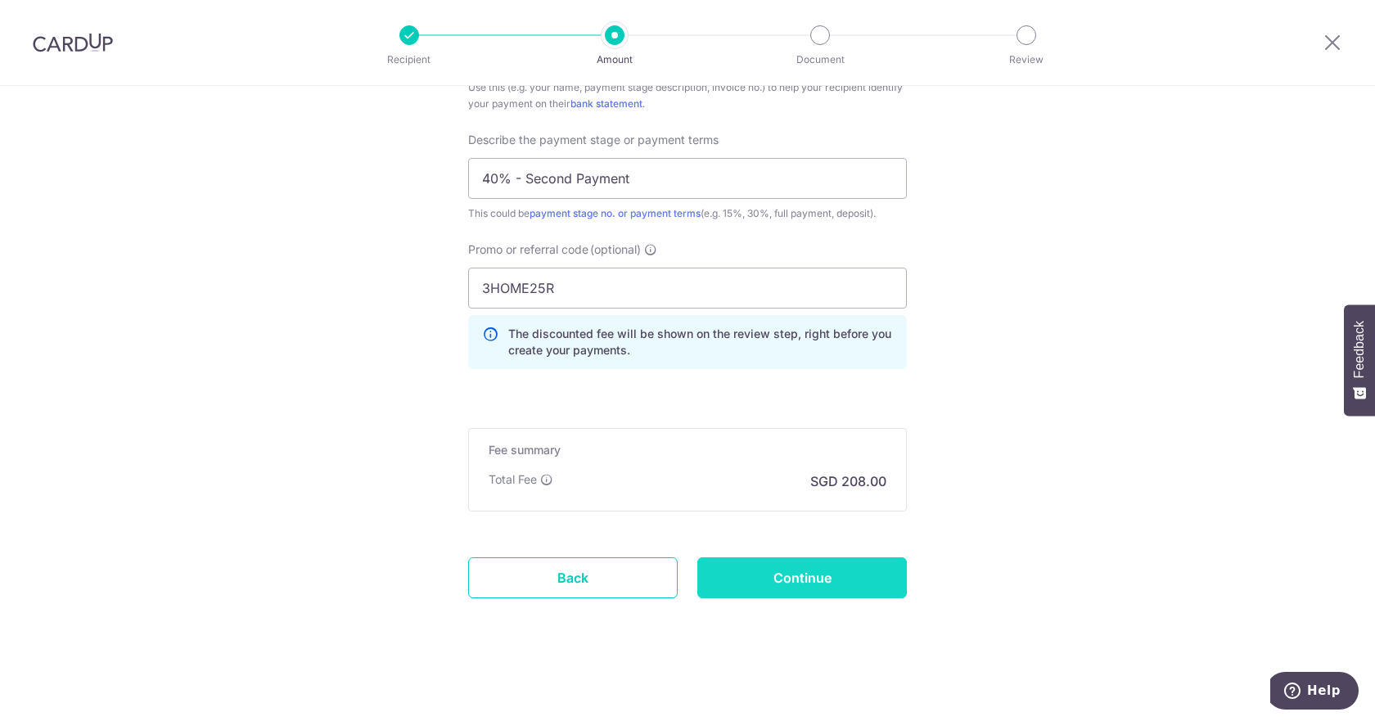
click at [833, 583] on input "Continue" at bounding box center [801, 577] width 209 height 41
type input "Update Schedule"
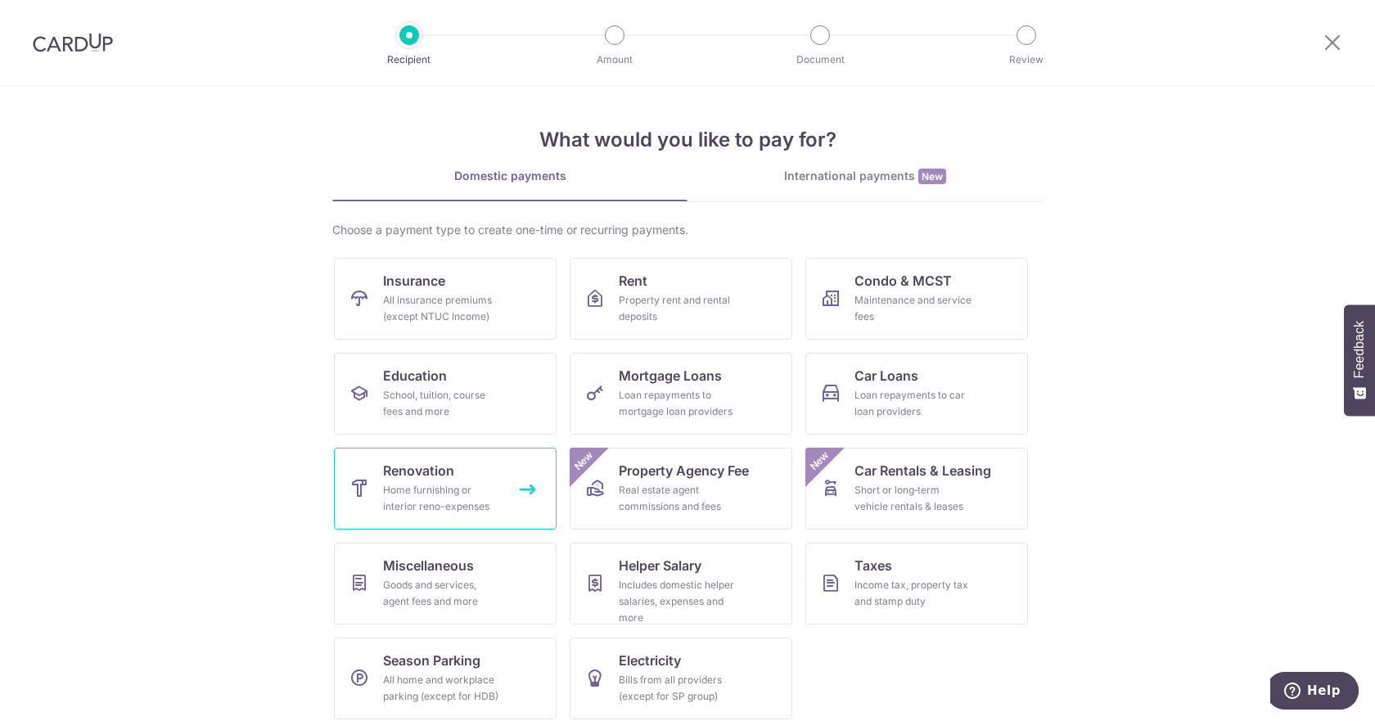
click at [400, 516] on link "Renovation Home furnishing or interior reno-expenses" at bounding box center [445, 489] width 223 height 82
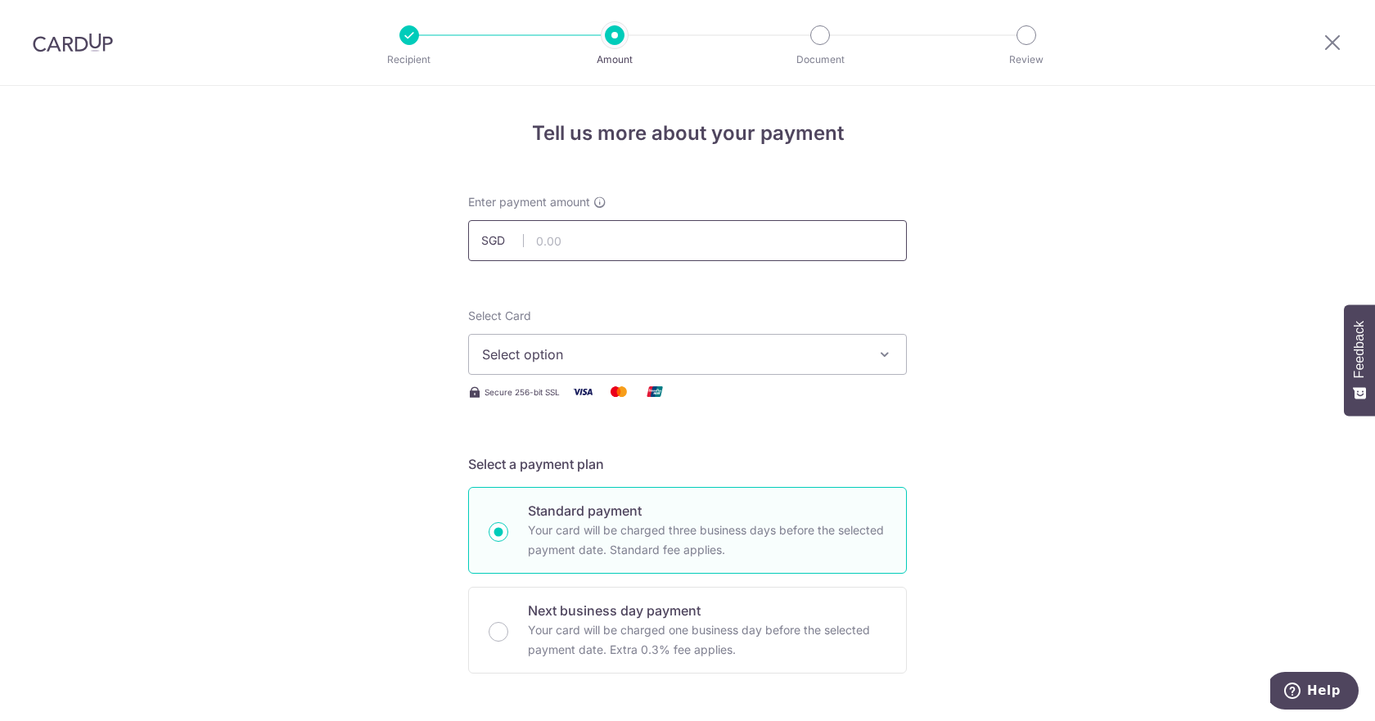
click at [556, 224] on input "text" at bounding box center [687, 240] width 439 height 41
type input "8,200.00"
click at [511, 359] on span "Select option" at bounding box center [672, 354] width 381 height 20
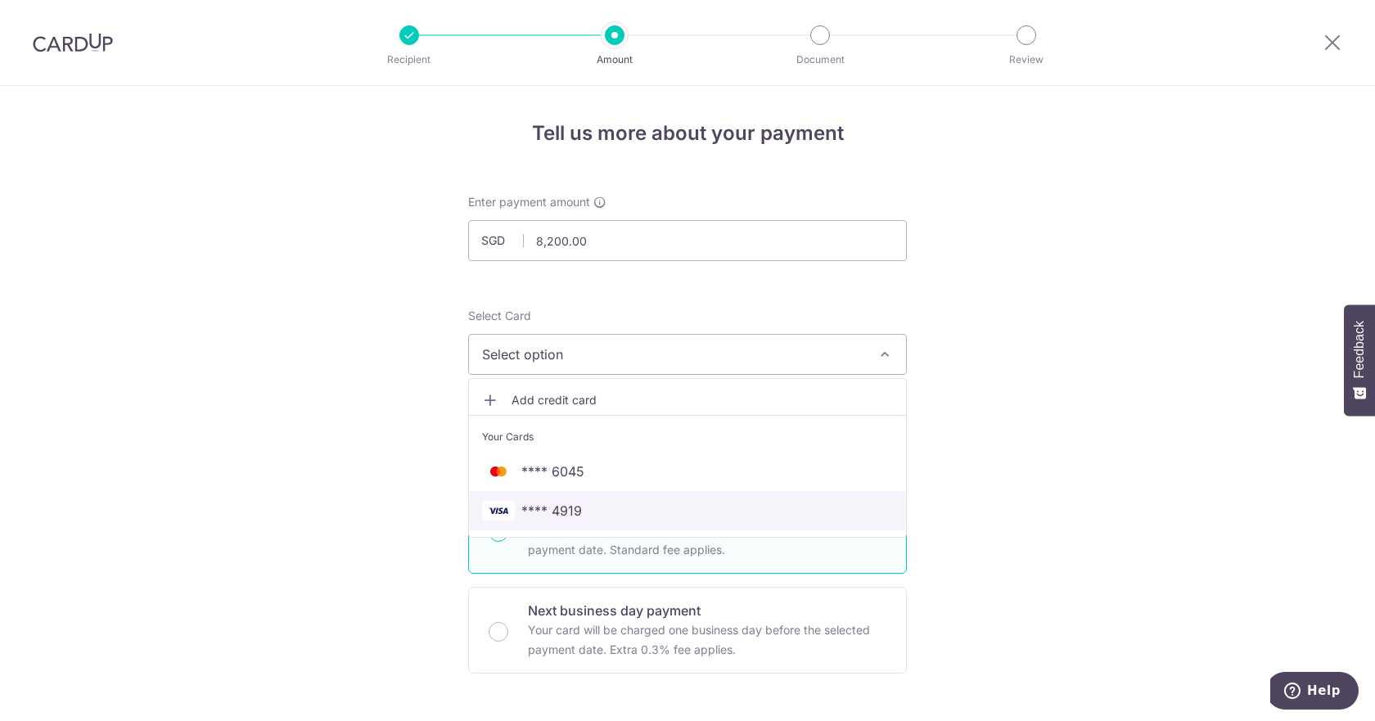
click at [529, 522] on link "**** 4919" at bounding box center [687, 510] width 437 height 39
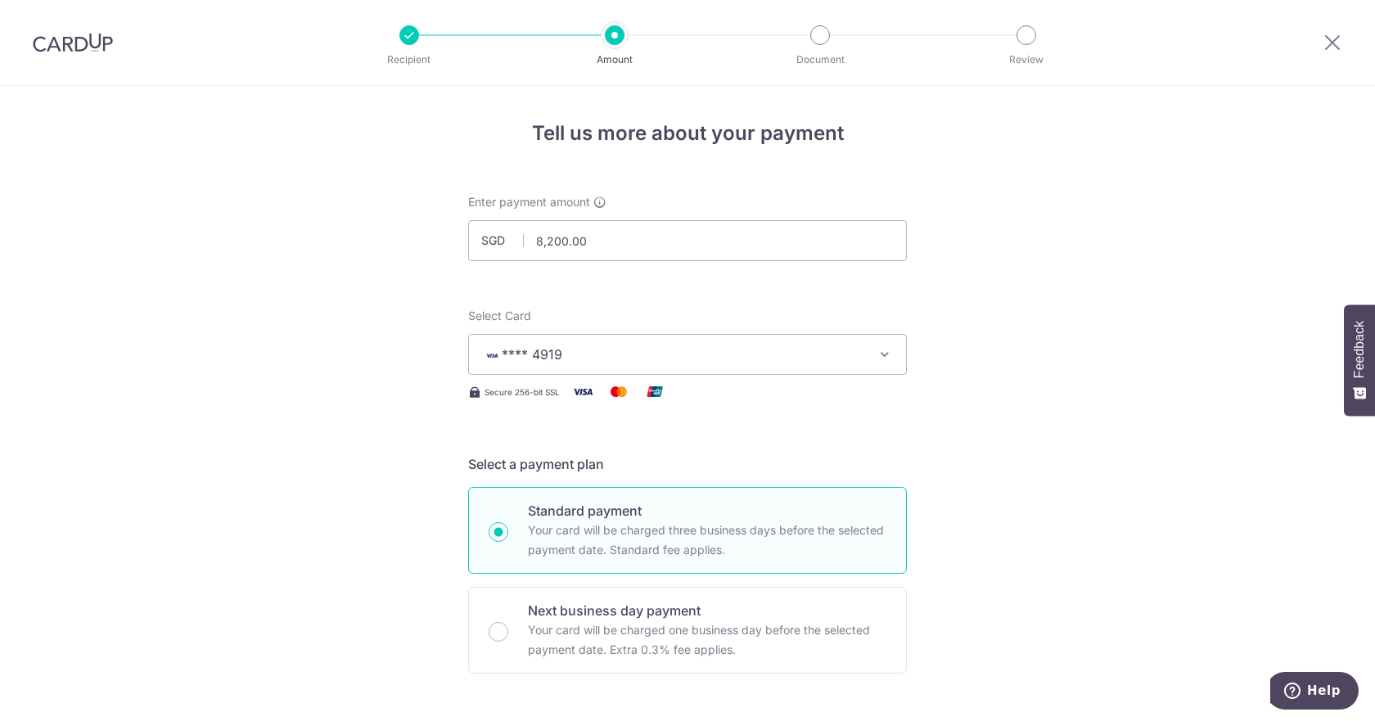
scroll to position [409, 0]
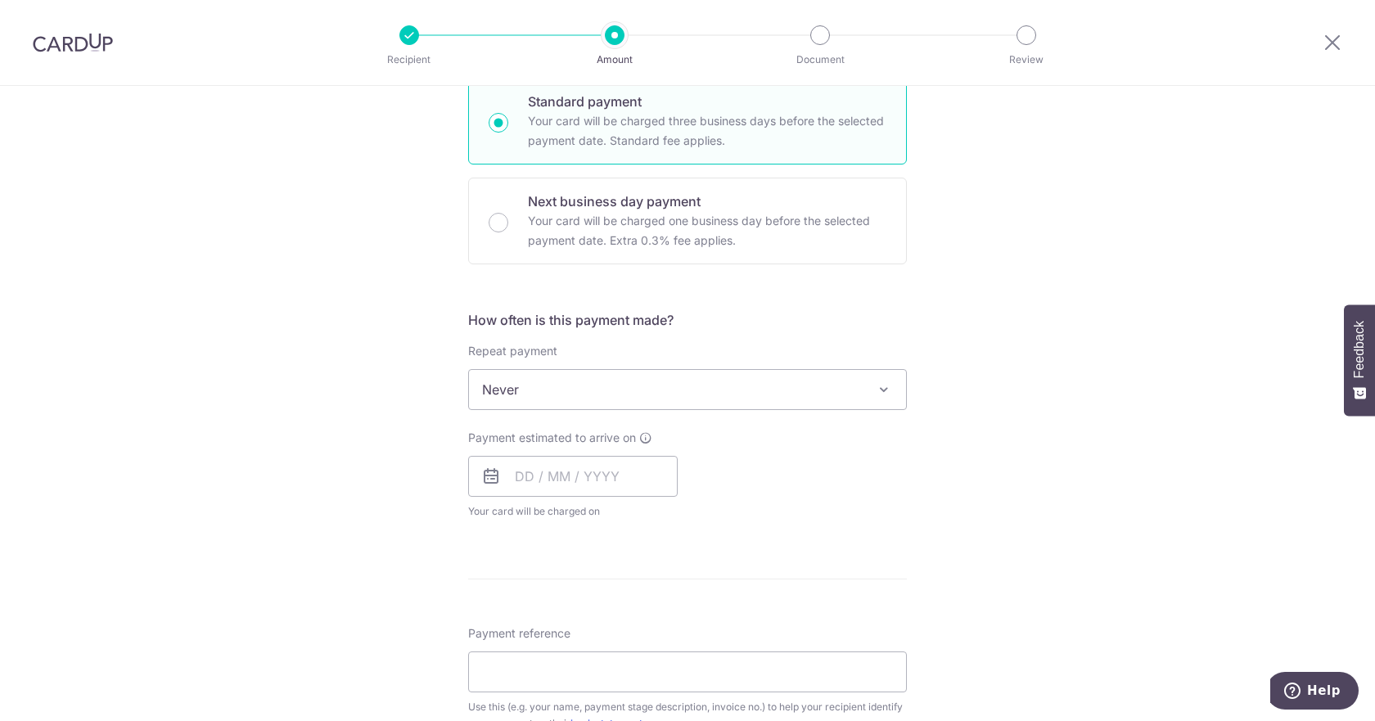
click at [522, 401] on span "Never" at bounding box center [687, 389] width 437 height 39
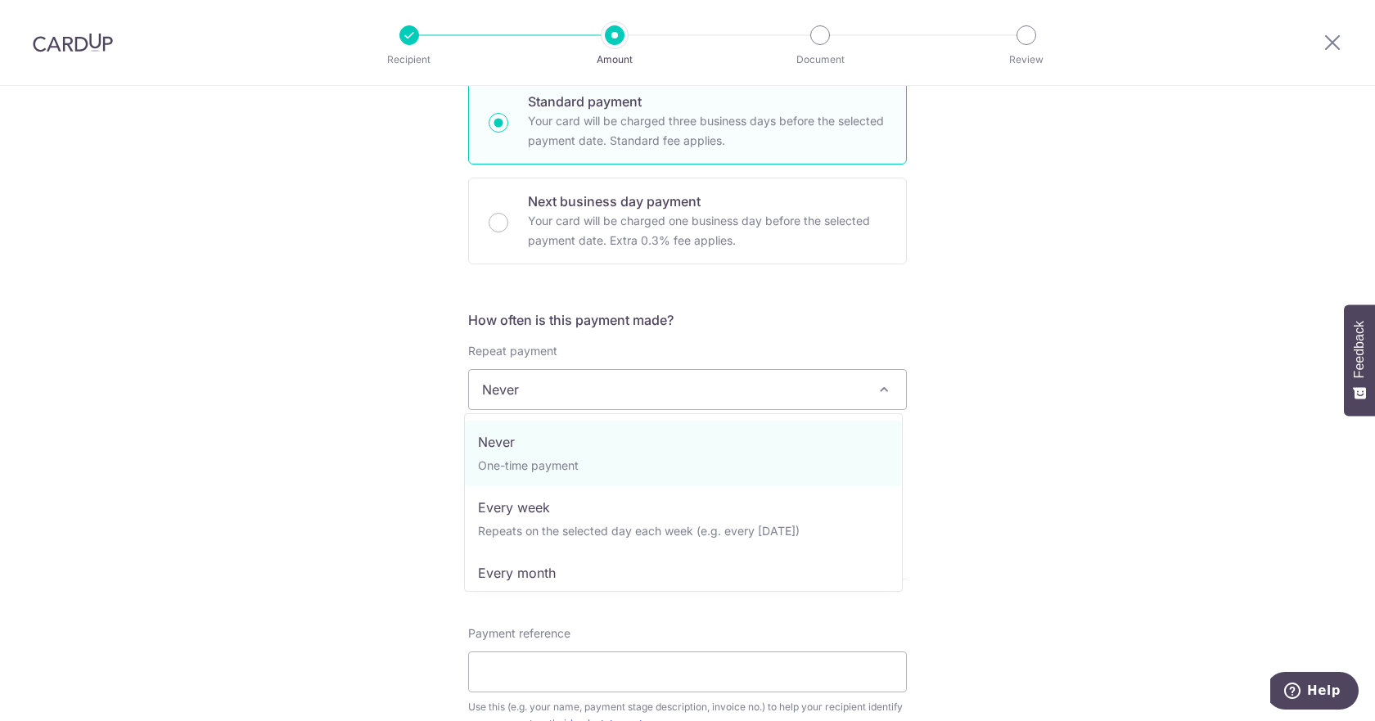
click at [406, 396] on div "Tell us more about your payment Enter payment amount SGD 8,200.00 8200.00 Selec…" at bounding box center [687, 472] width 1375 height 1590
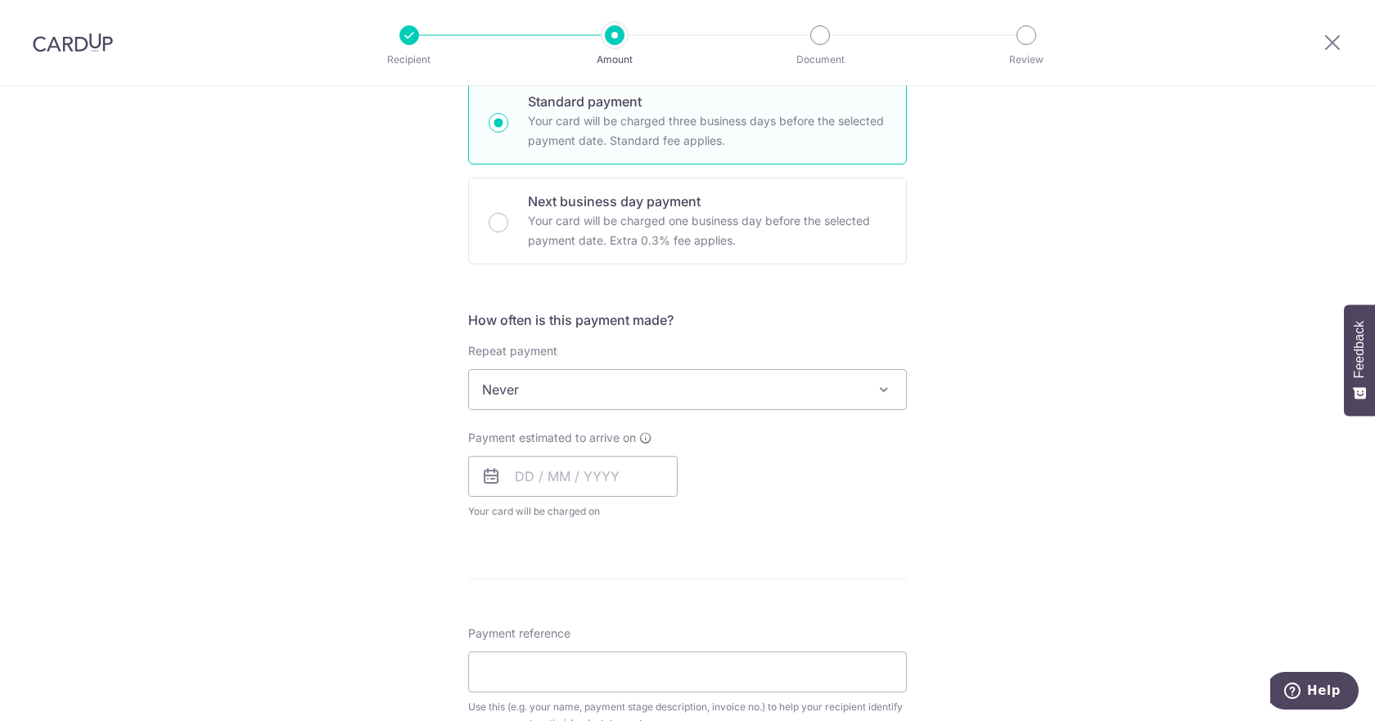
click at [524, 396] on span "Never" at bounding box center [687, 389] width 437 height 39
select select "2"
click at [516, 472] on input "text" at bounding box center [572, 476] width 209 height 41
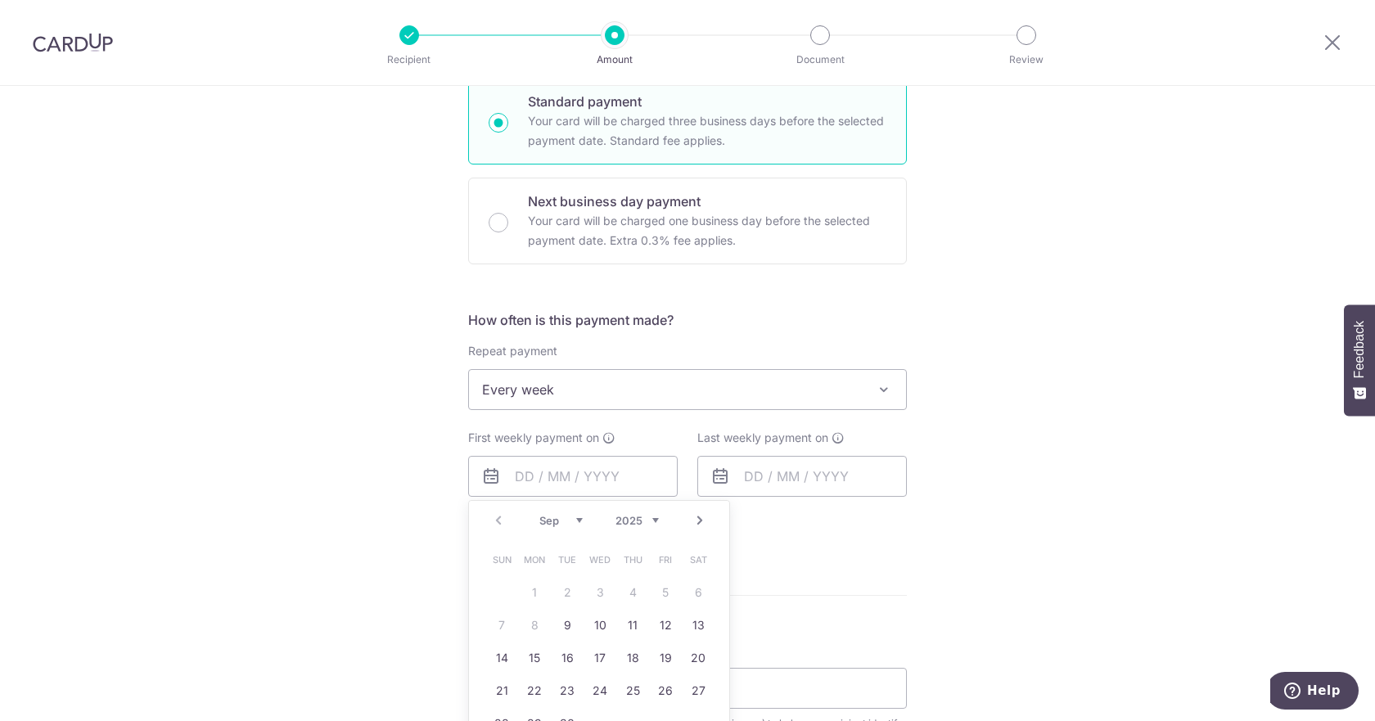
click at [574, 623] on link "9" at bounding box center [567, 625] width 26 height 26
type input "[DATE]"
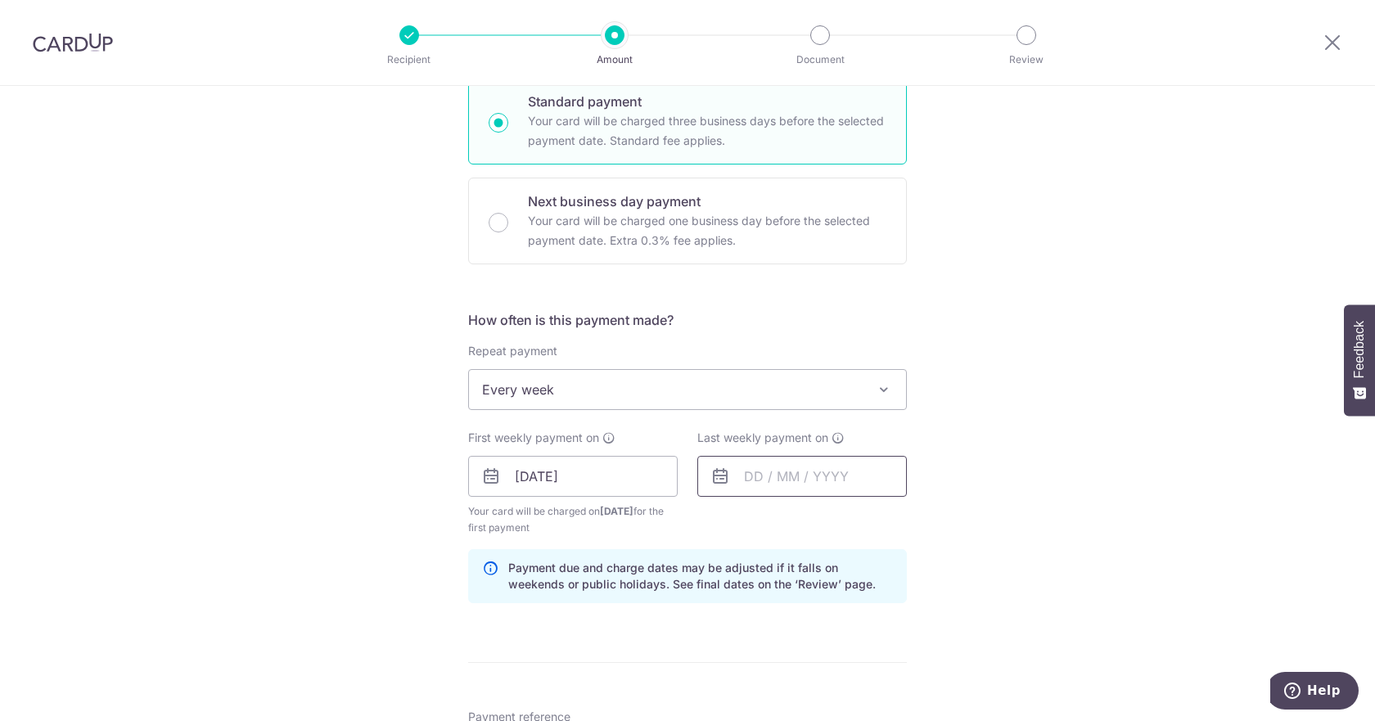
click at [751, 476] on input "text" at bounding box center [801, 476] width 209 height 41
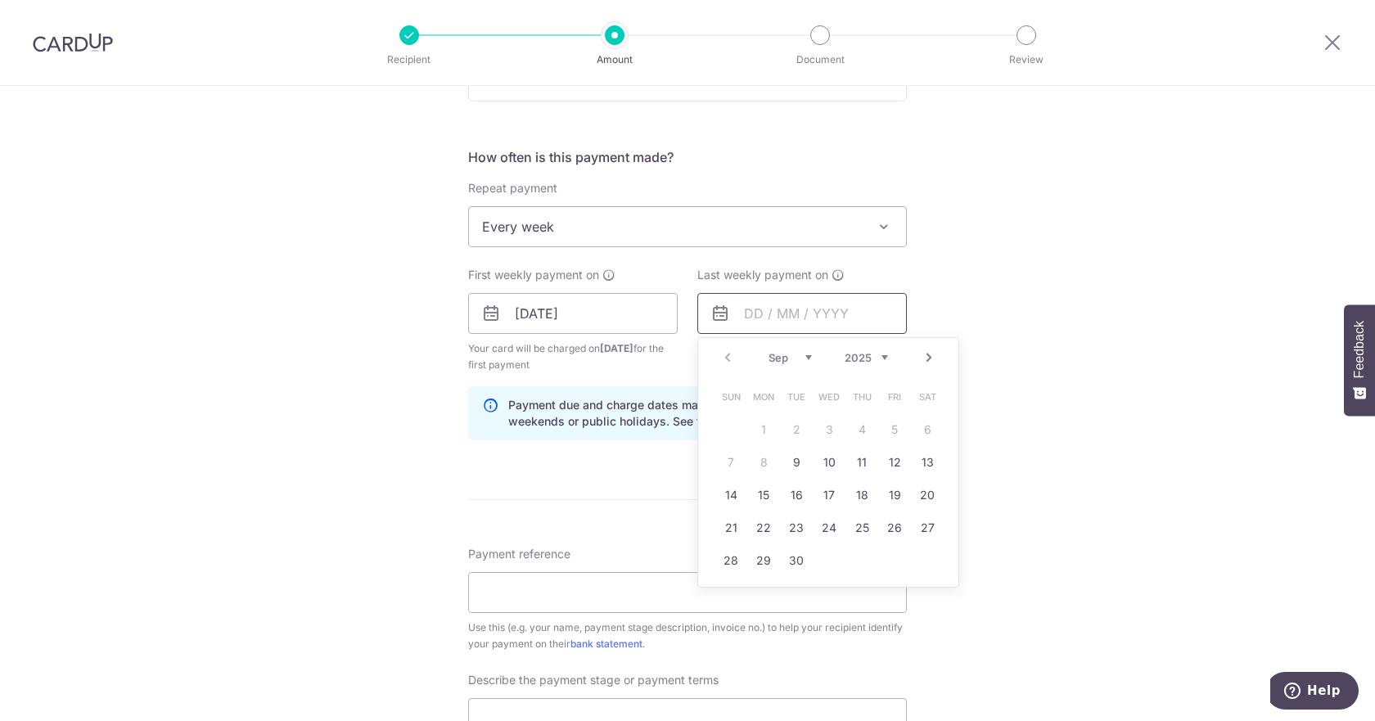
scroll to position [573, 0]
click at [795, 557] on link "30" at bounding box center [796, 560] width 26 height 26
type input "[DATE]"
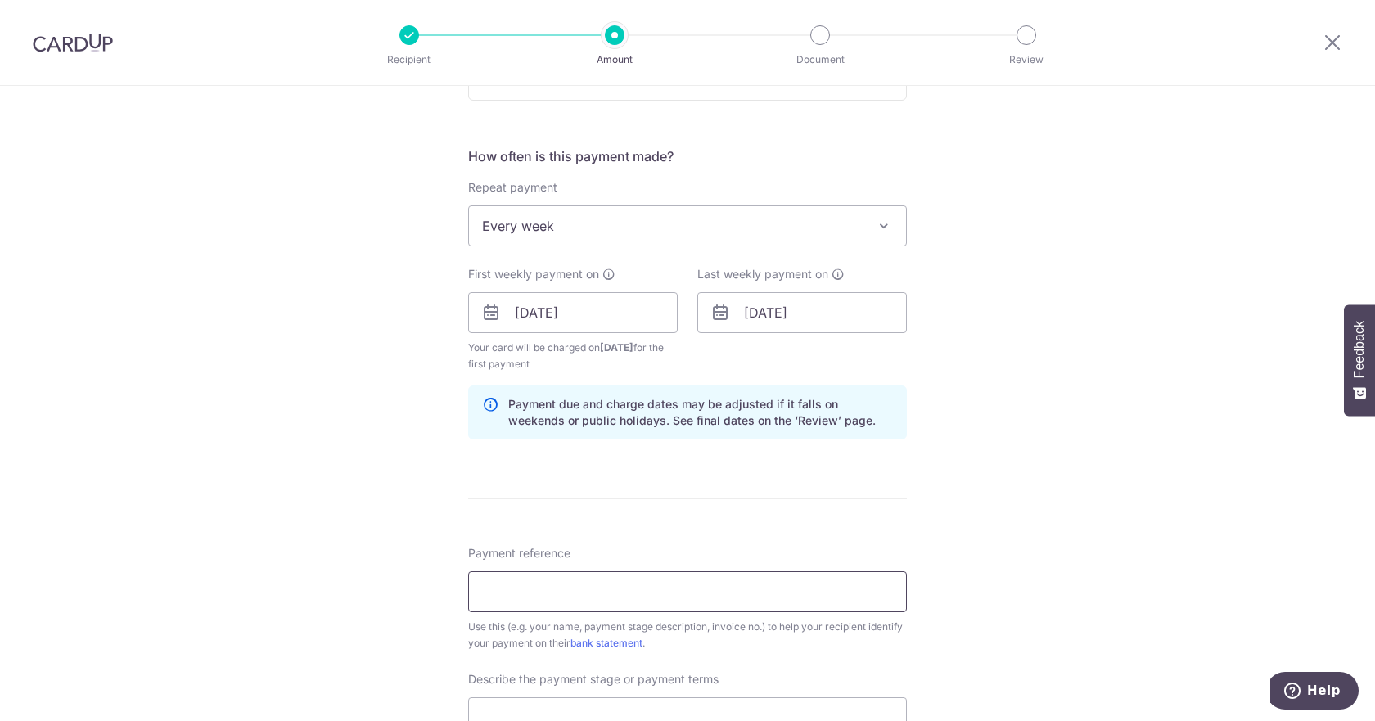
click at [565, 596] on input "Payment reference" at bounding box center [687, 591] width 439 height 41
type input "LOW YI HUI - MEGAN"
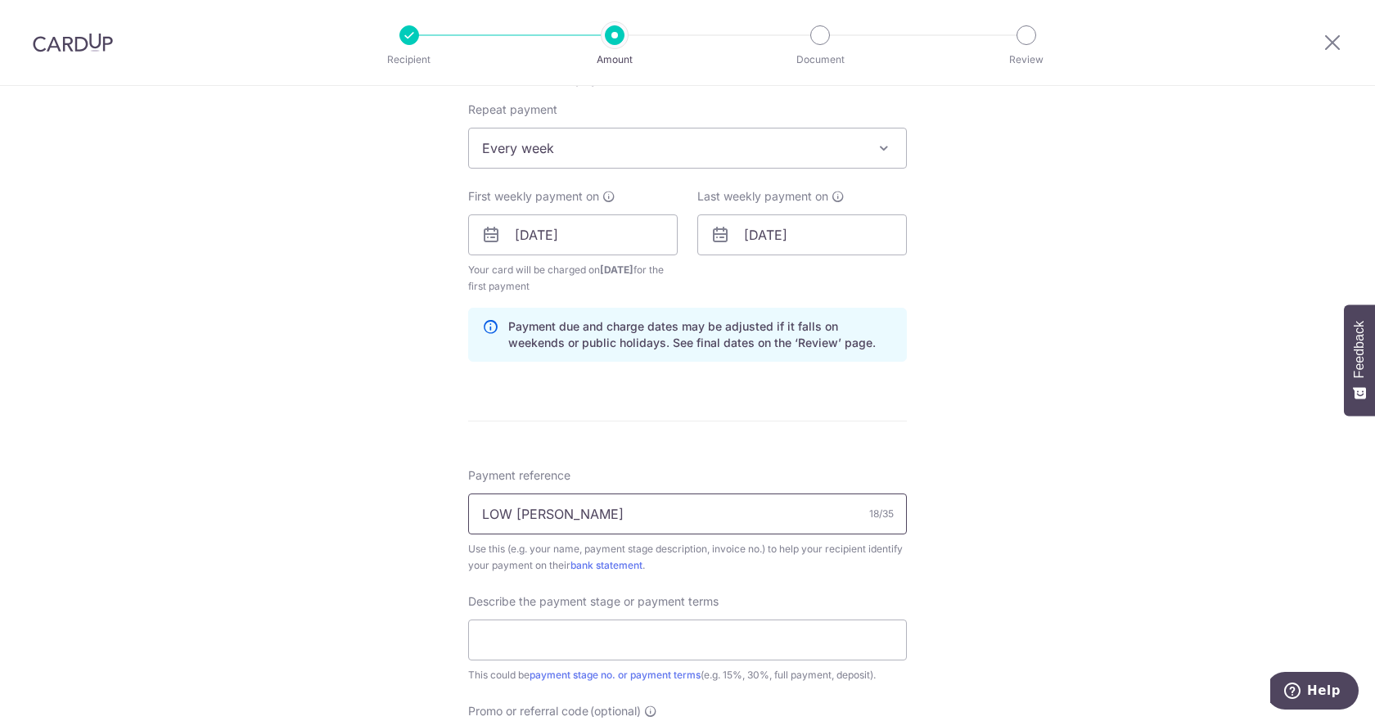
scroll to position [736, 0]
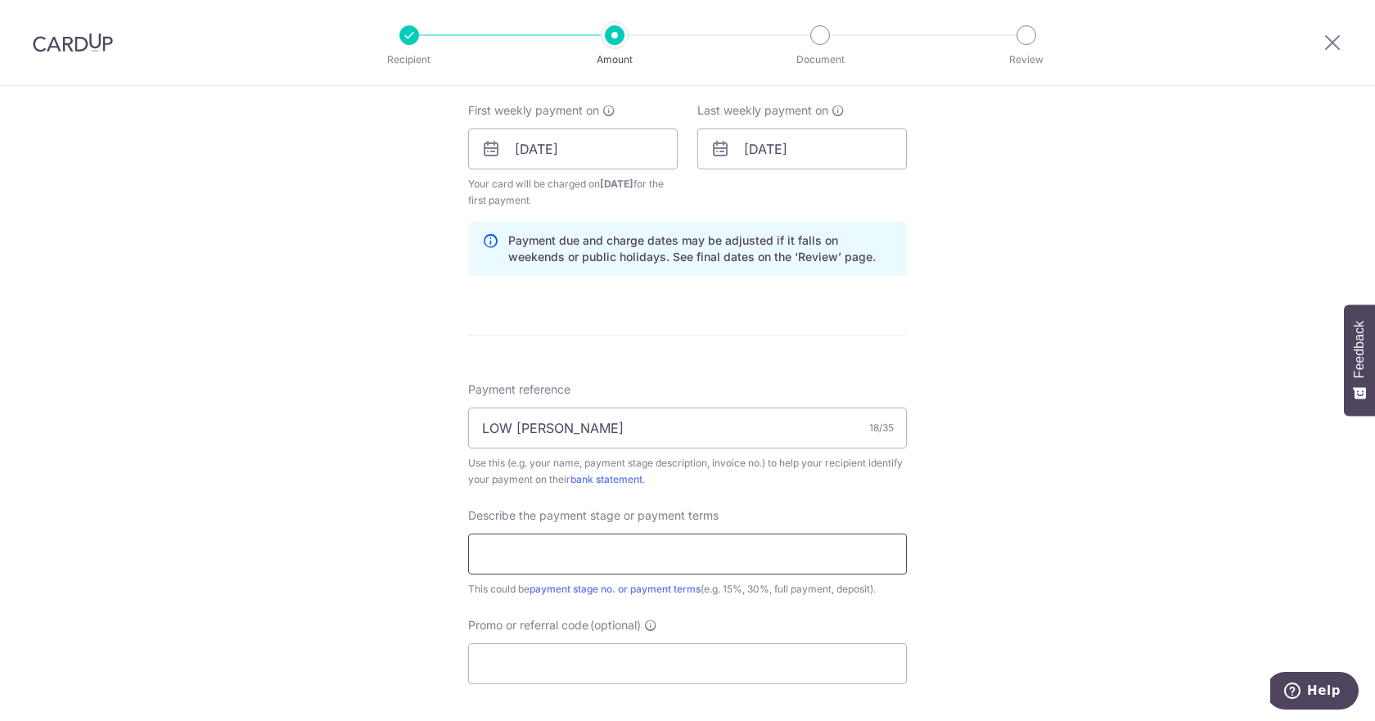
click at [560, 547] on input "text" at bounding box center [687, 553] width 439 height 41
type input "40% - Second Payment"
click at [543, 668] on input "Promo or referral code (optional)" at bounding box center [687, 663] width 439 height 41
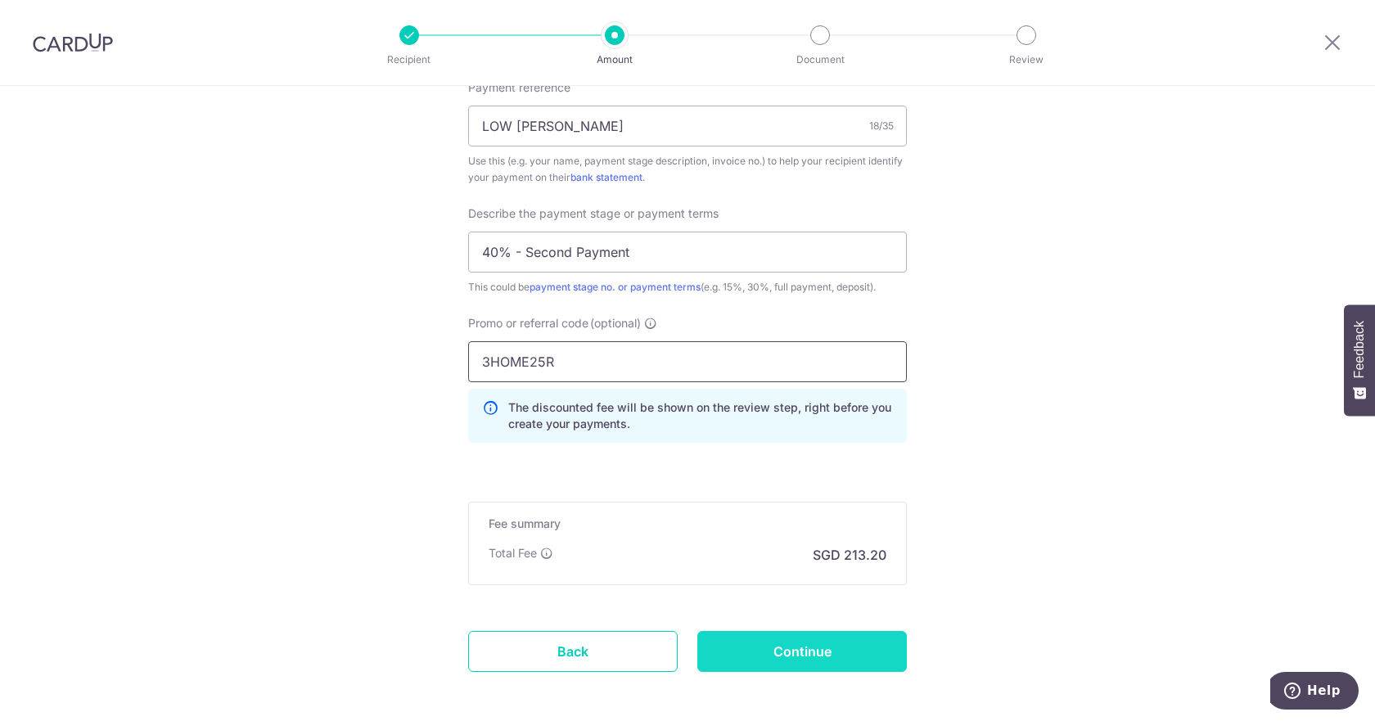
type input "3HOME25R"
click at [809, 652] on input "Continue" at bounding box center [801, 651] width 209 height 41
type input "Create Schedule"
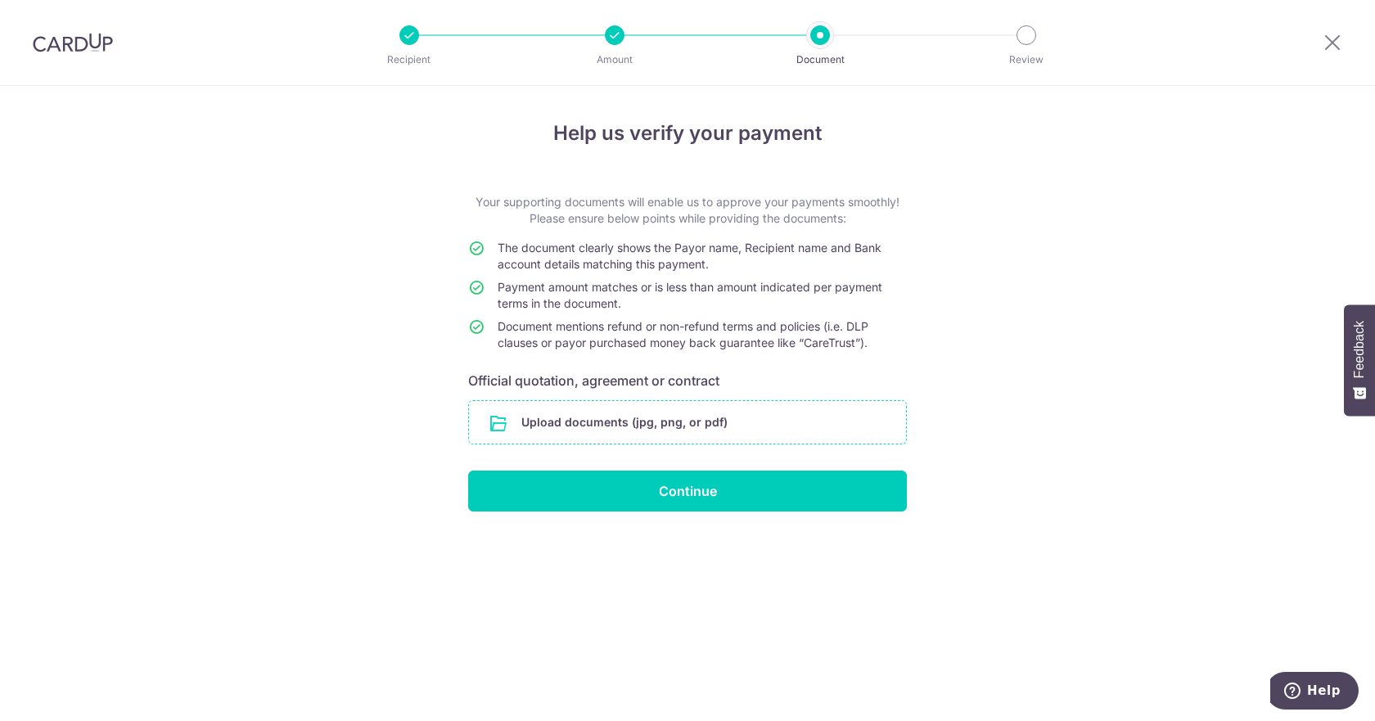
click at [709, 416] on input "file" at bounding box center [687, 422] width 437 height 43
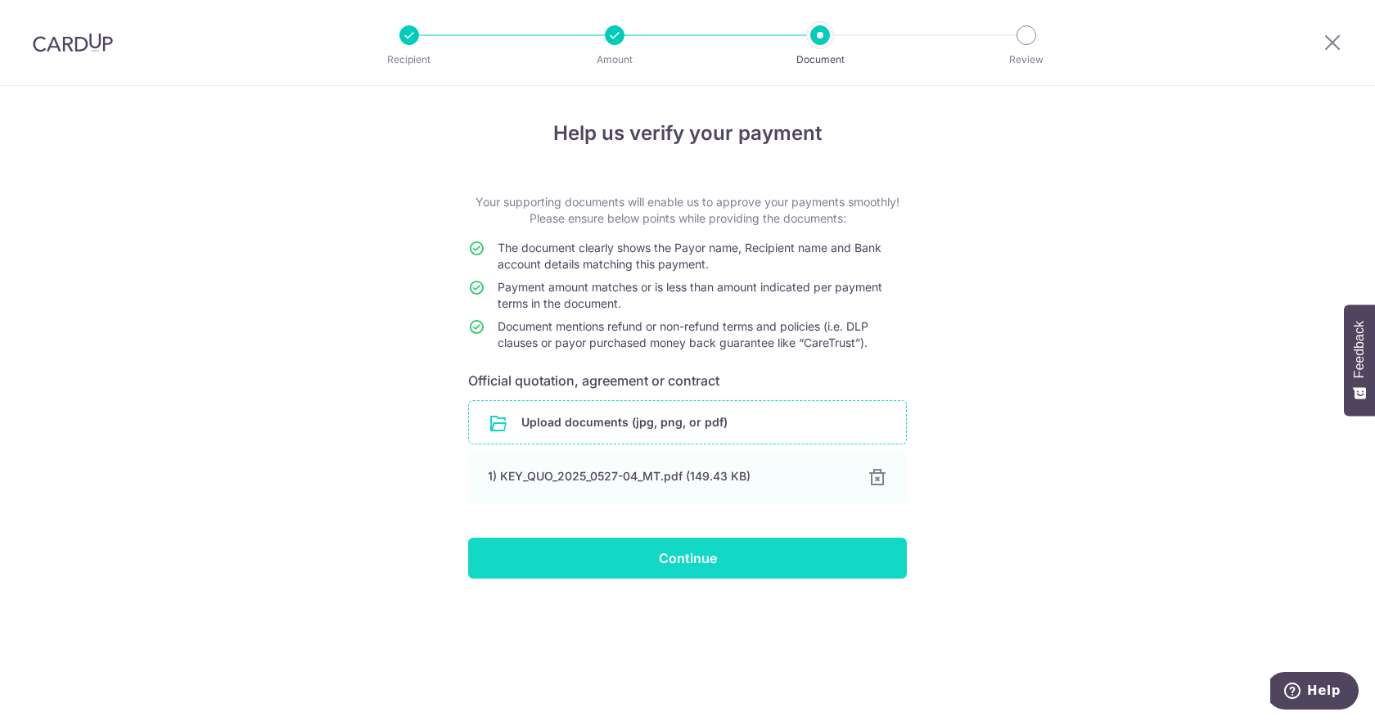
click at [607, 569] on input "Continue" at bounding box center [687, 558] width 439 height 41
